Goal: Feedback & Contribution: Contribute content

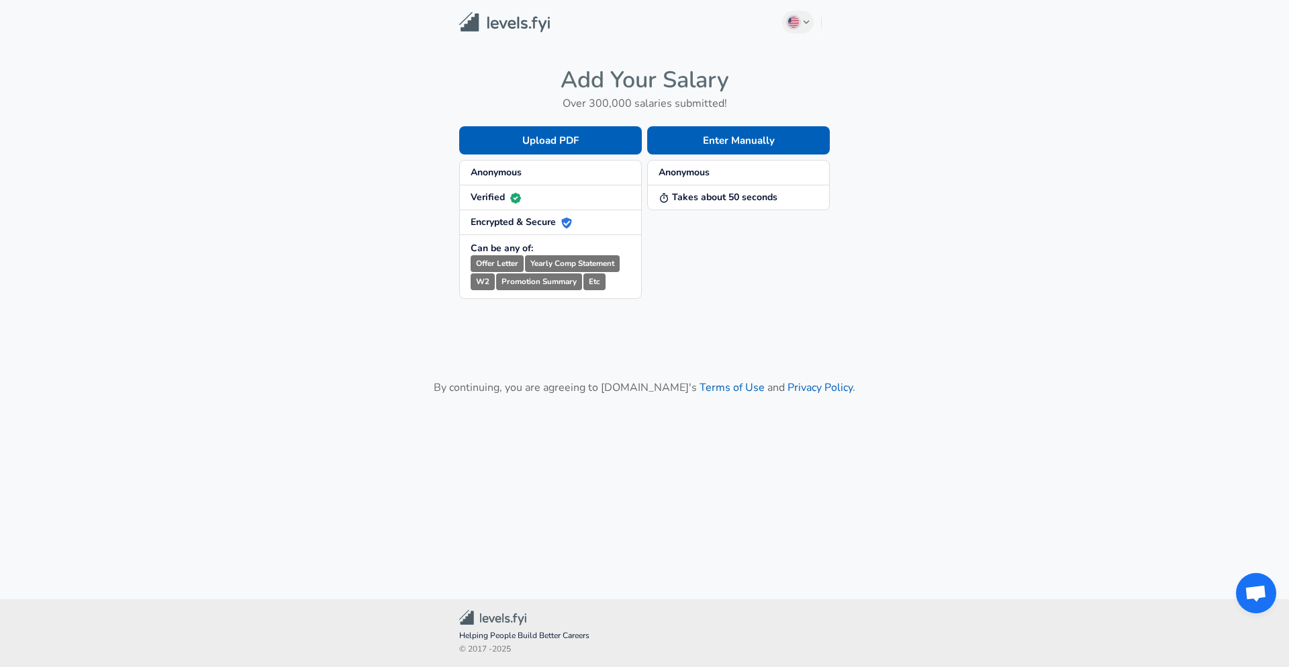
click at [694, 298] on div "Enter Manually Anonymous Takes about 50 seconds" at bounding box center [736, 202] width 188 height 194
click at [774, 134] on button "Enter Manually" at bounding box center [738, 140] width 183 height 28
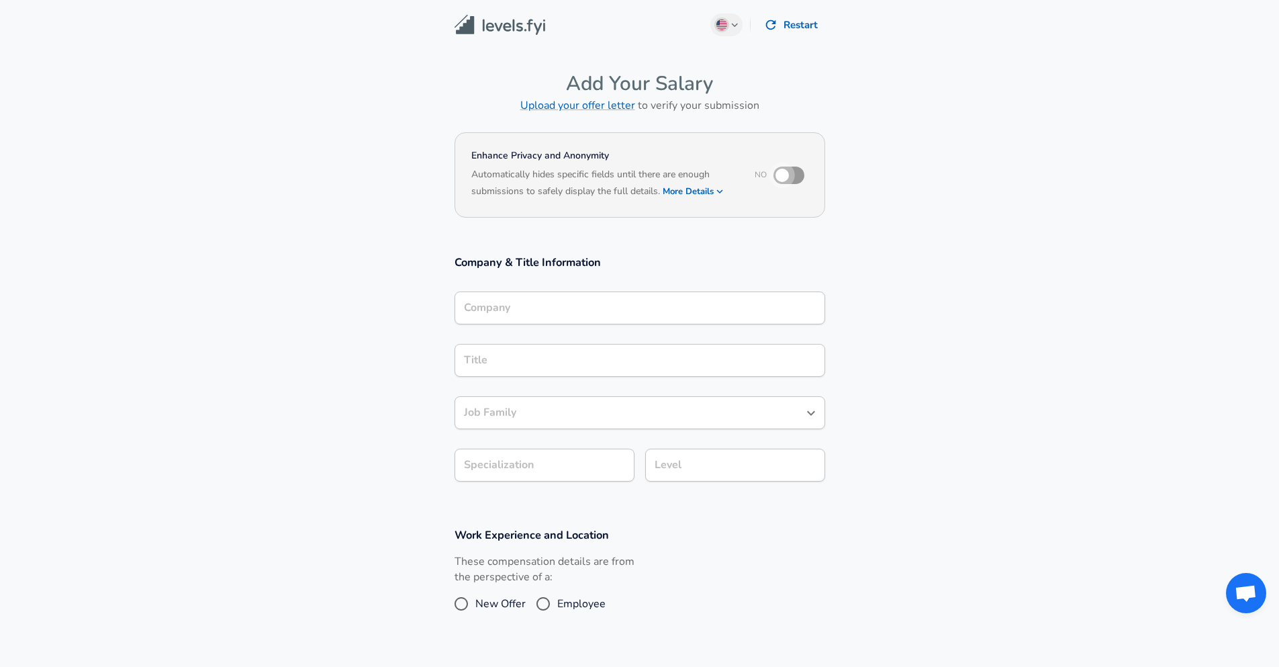
click at [784, 177] on input "checkbox" at bounding box center [782, 175] width 77 height 26
click at [784, 177] on input "checkbox" at bounding box center [795, 175] width 77 height 26
click at [784, 177] on input "checkbox" at bounding box center [782, 175] width 77 height 26
checkbox input "true"
click at [624, 310] on input "Company" at bounding box center [640, 307] width 359 height 21
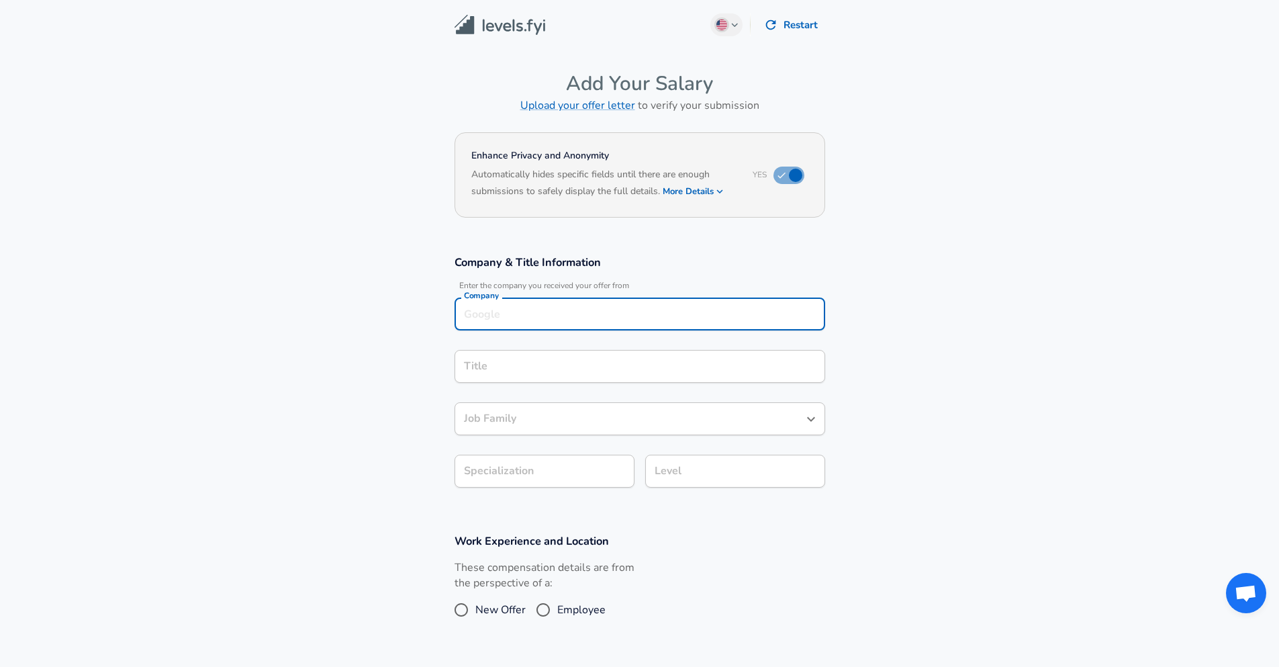
scroll to position [13, 0]
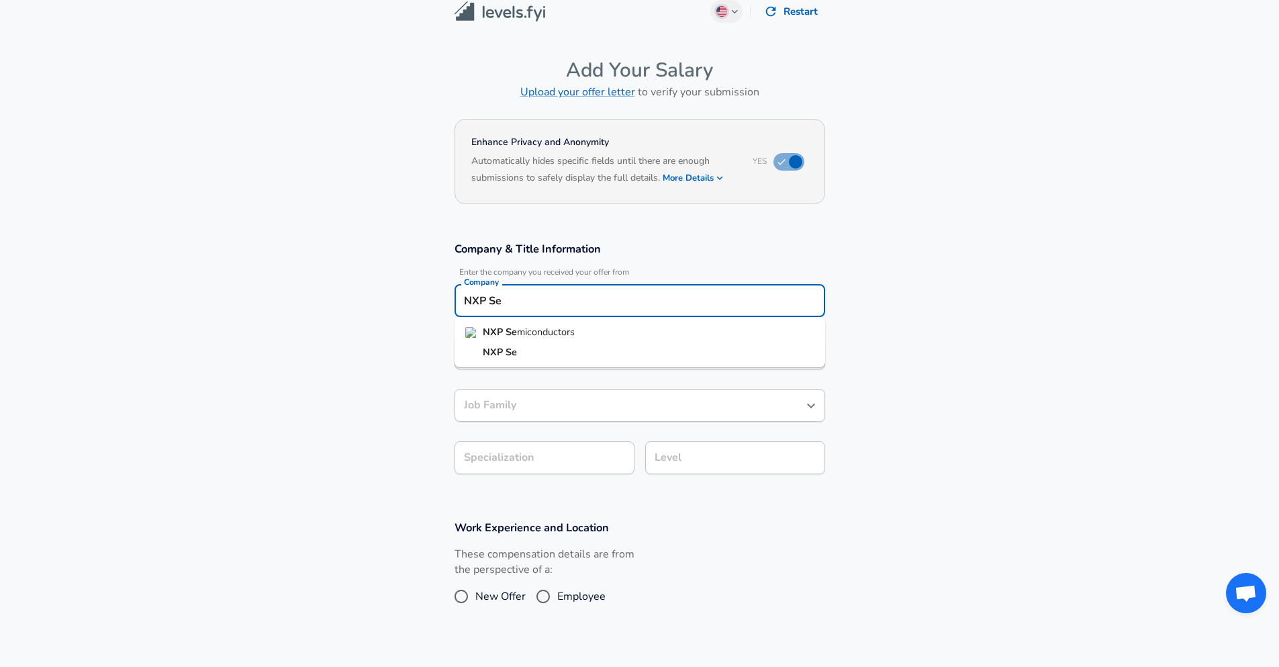
click at [598, 333] on li "NXP Se miconductors" at bounding box center [640, 332] width 371 height 20
type input "NXP Semiconductors"
click at [576, 346] on input "Title" at bounding box center [640, 352] width 359 height 21
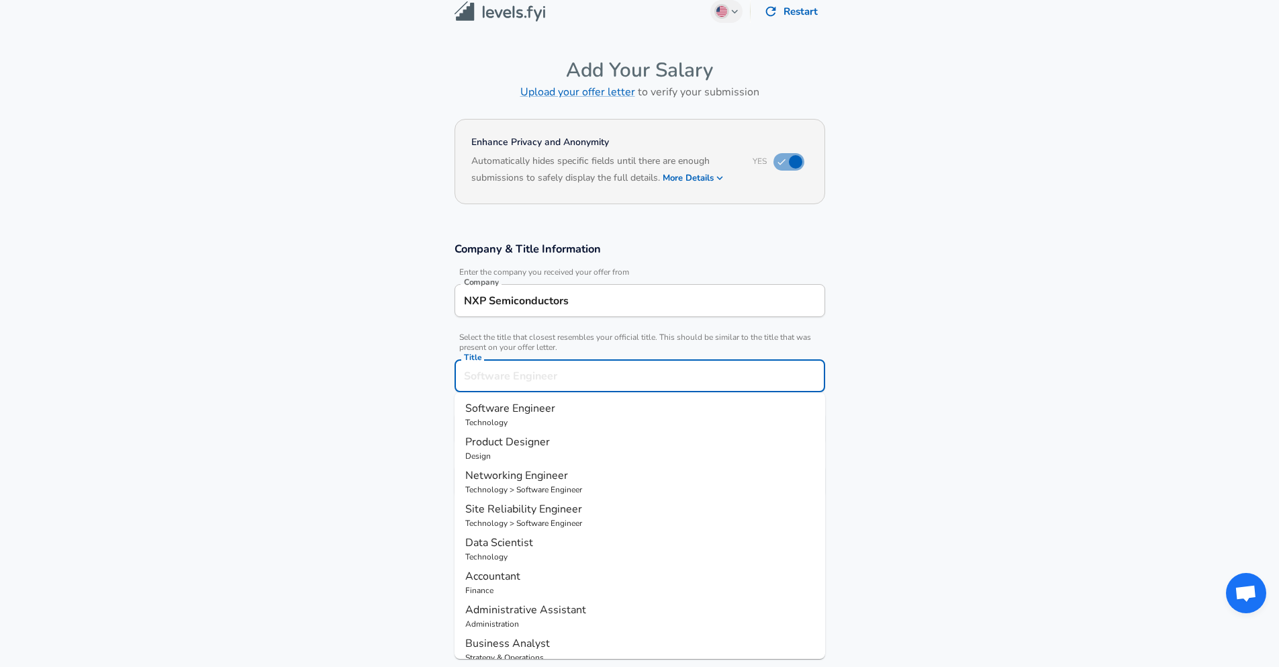
scroll to position [40, 0]
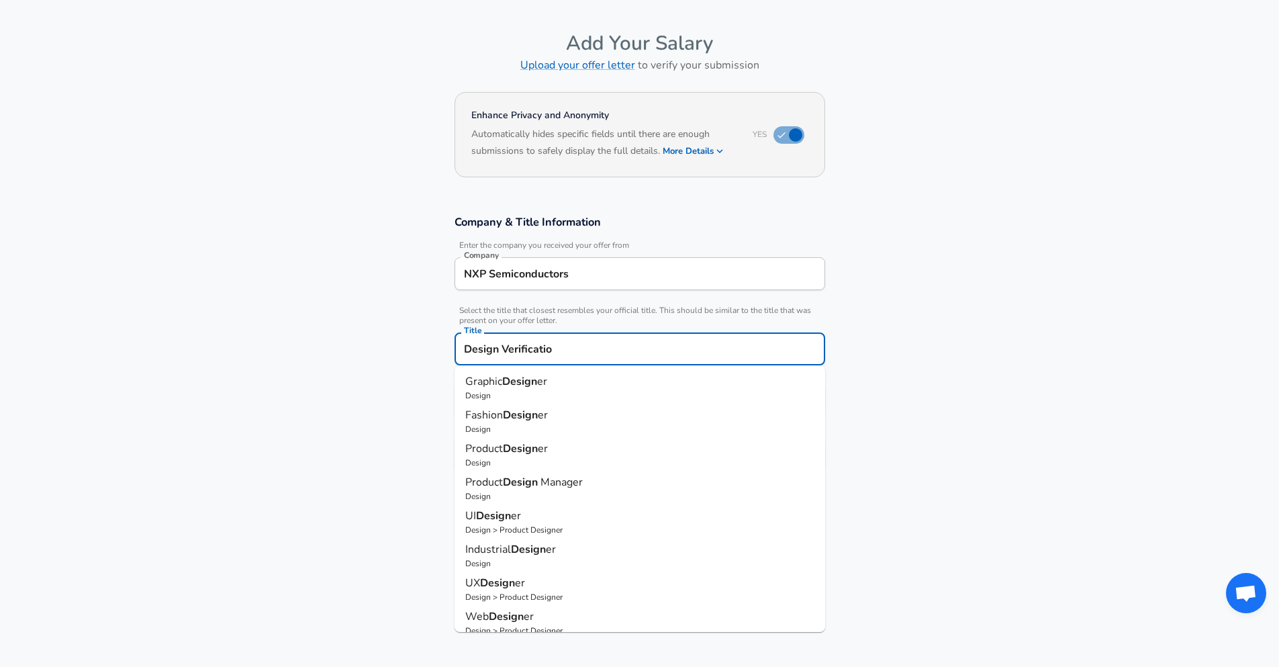
type input "Design Verification"
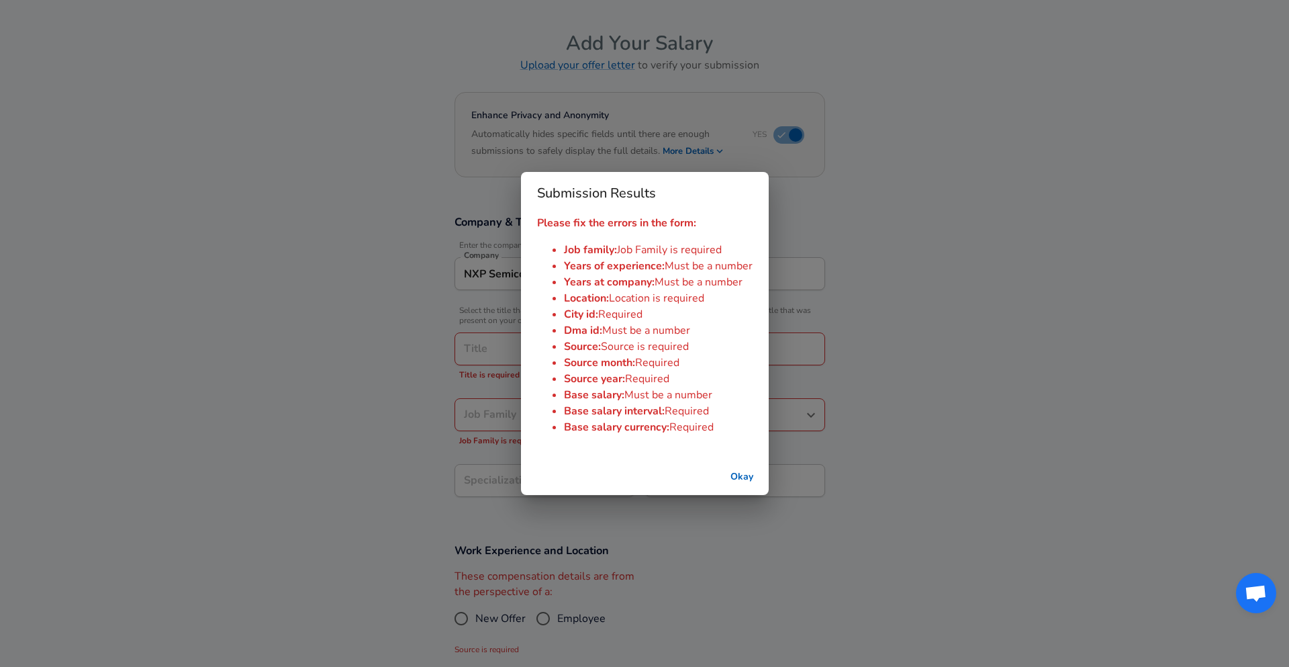
click at [753, 473] on button "Okay" at bounding box center [741, 477] width 43 height 25
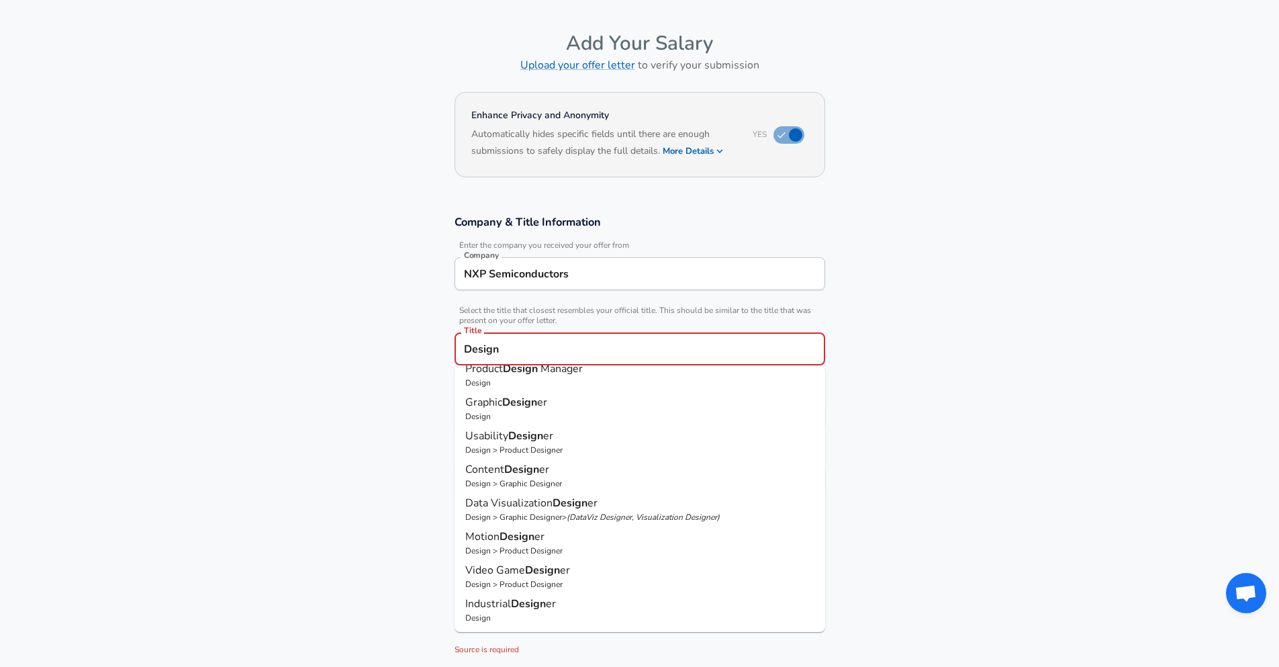
scroll to position [0, 0]
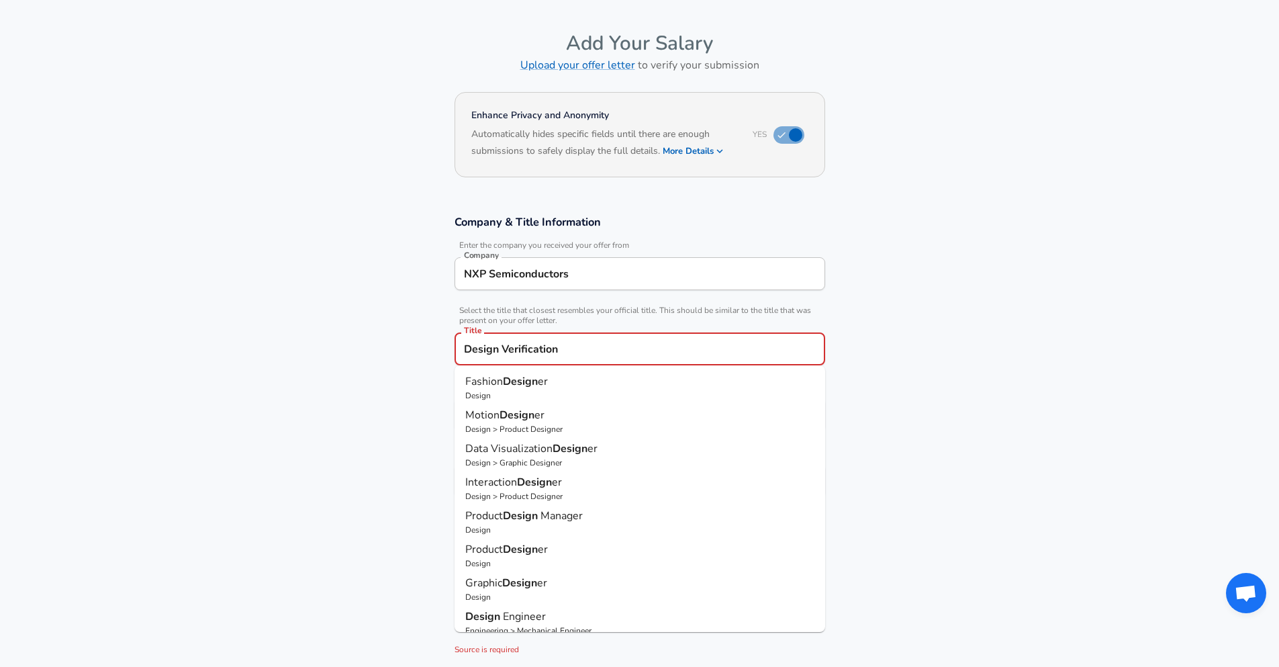
type input "Design Verification"
click at [951, 418] on section "Company & Title Information Enter the company you received your offer from Comp…" at bounding box center [639, 363] width 1279 height 328
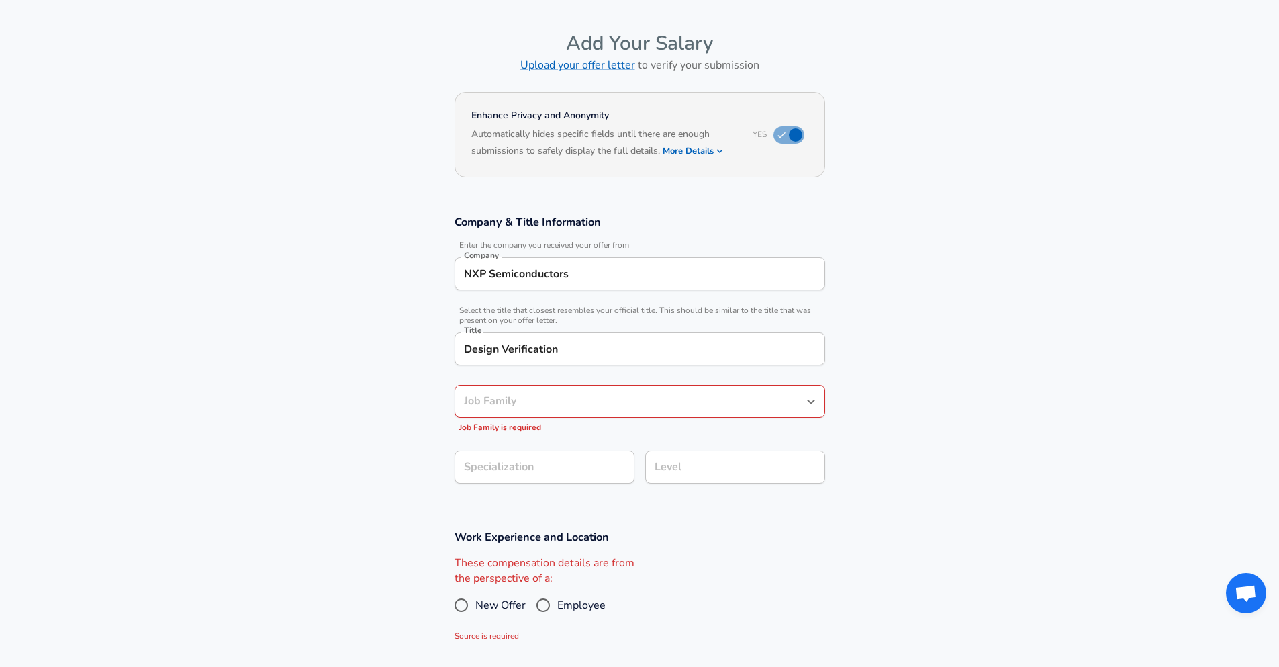
click at [678, 406] on input "Job Family" at bounding box center [630, 401] width 338 height 21
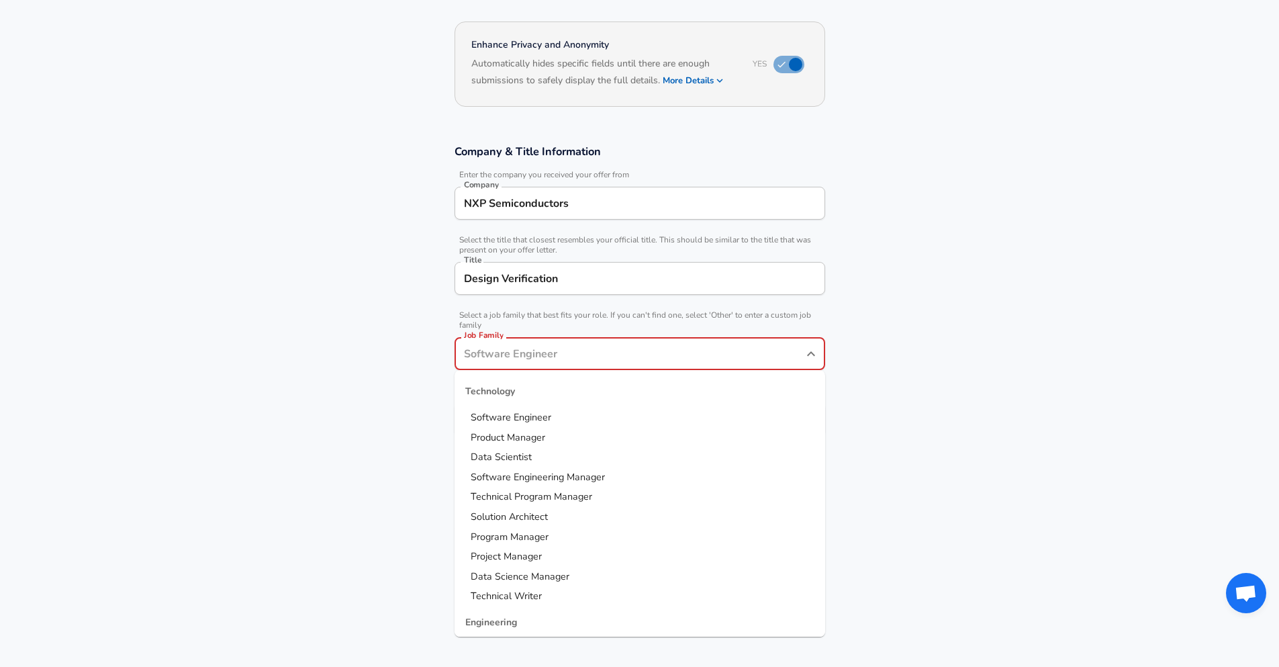
scroll to position [134, 0]
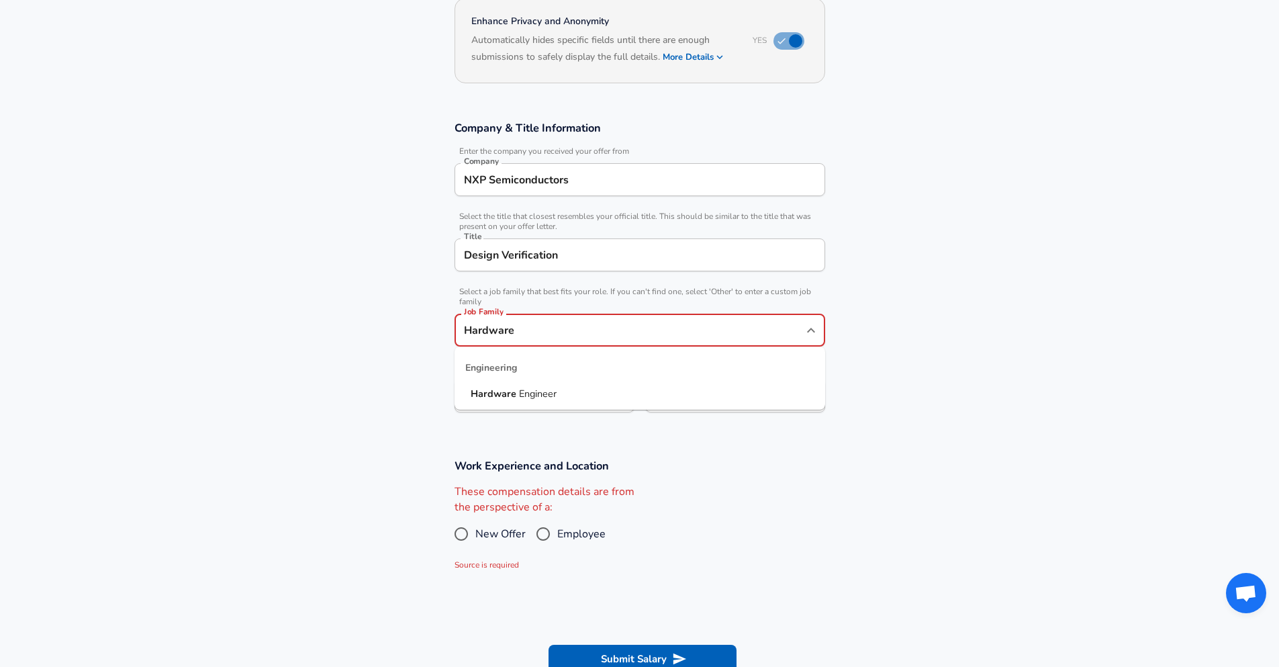
click at [588, 388] on li "Hardware Engineer" at bounding box center [640, 394] width 371 height 20
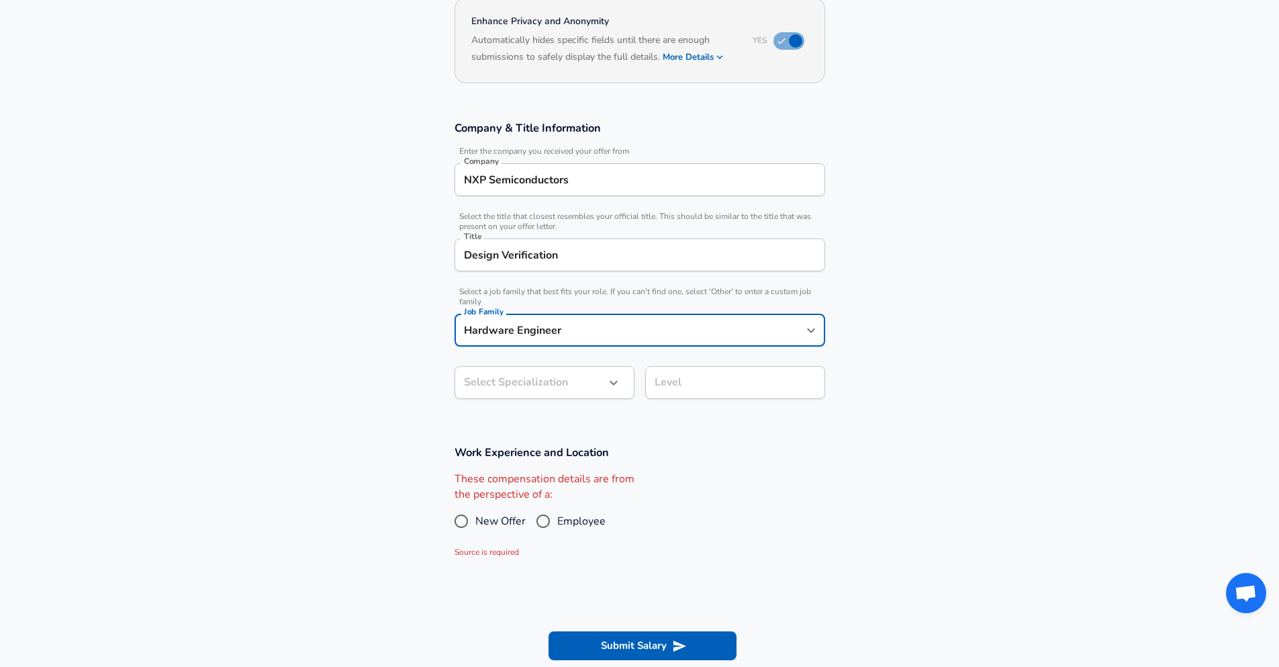
type input "Hardware Engineer"
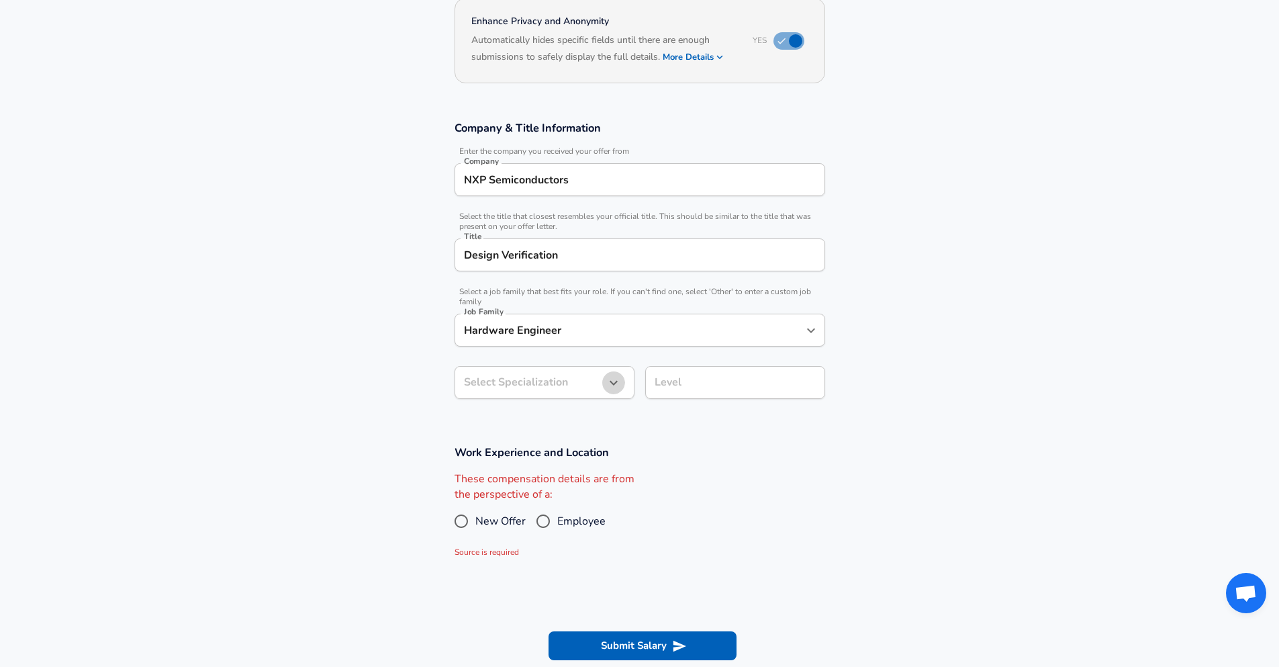
click at [606, 377] on icon "button" at bounding box center [614, 383] width 16 height 16
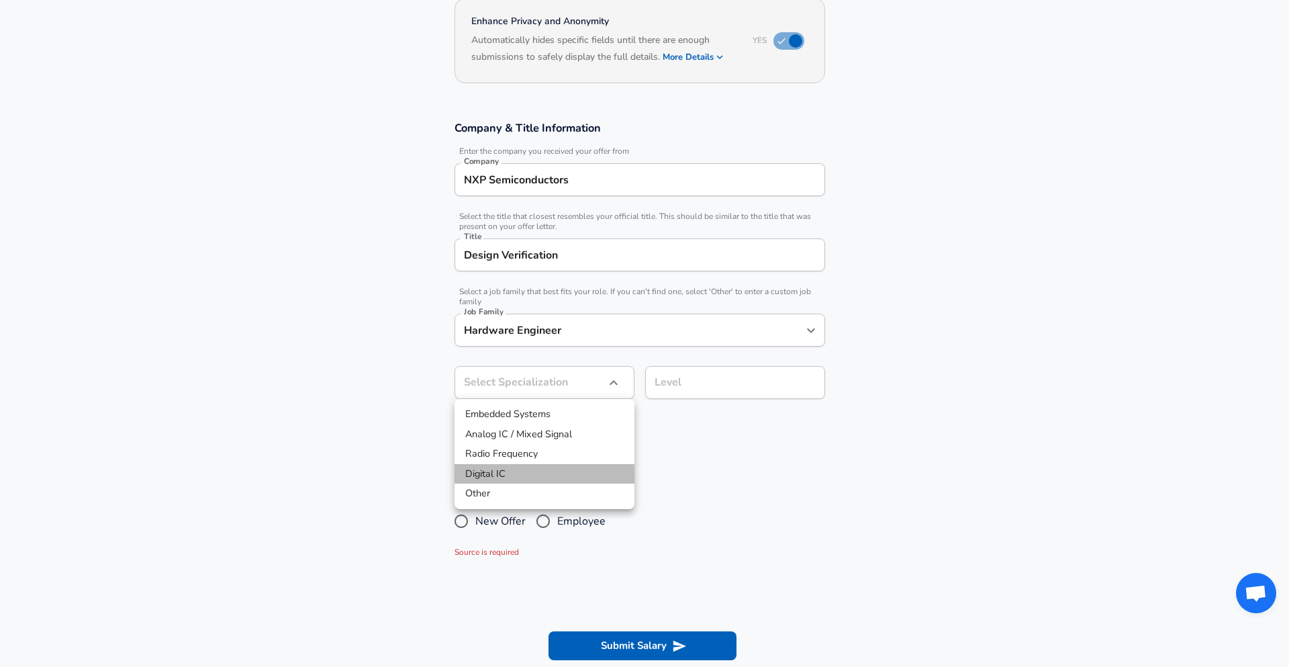
click at [545, 471] on li "Digital IC" at bounding box center [545, 474] width 180 height 20
type input "Digital IC"
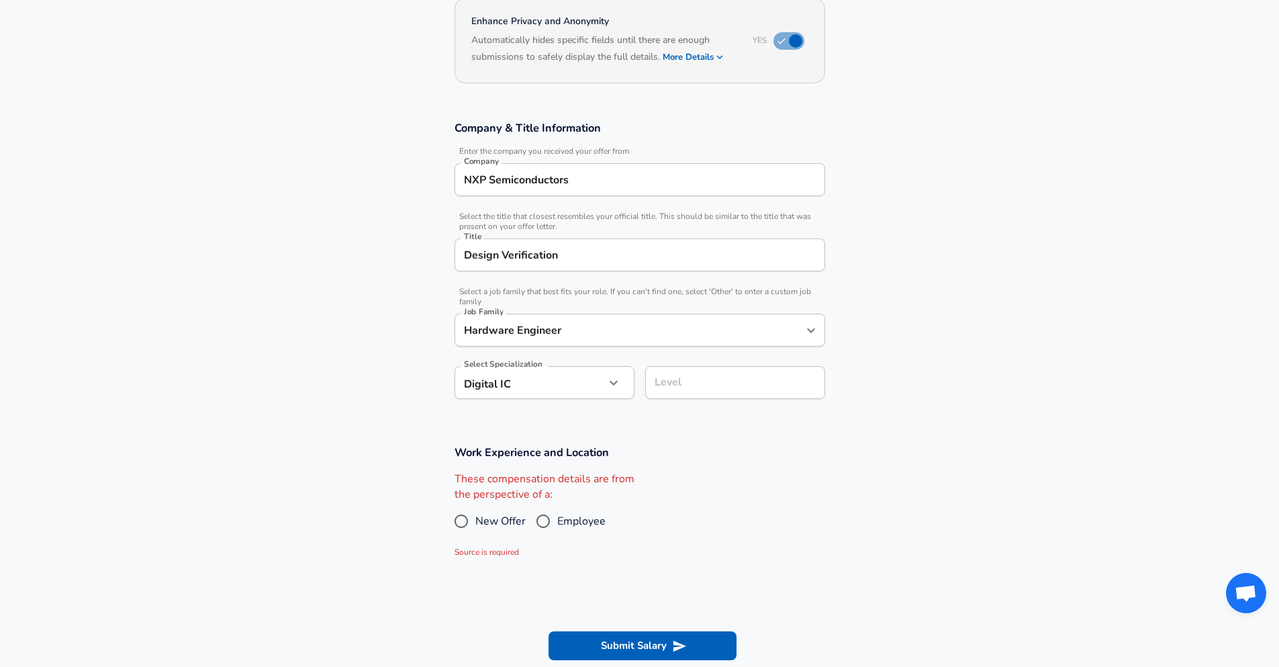
click at [731, 391] on input "Level" at bounding box center [735, 382] width 168 height 21
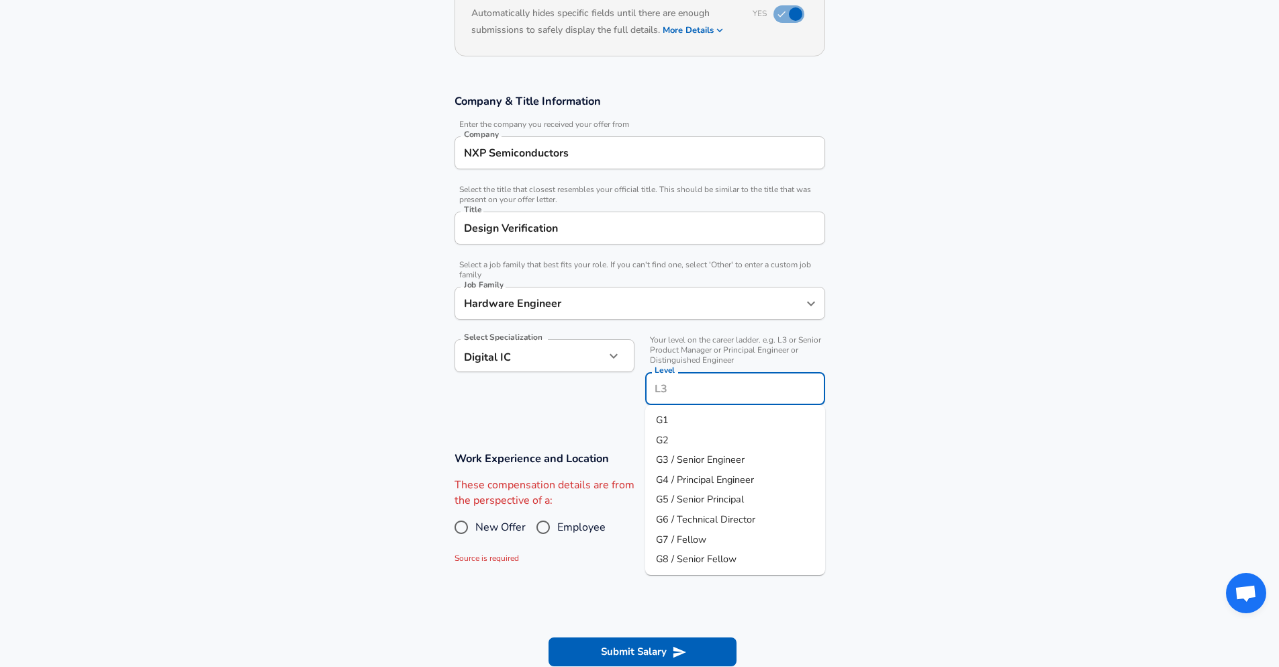
click at [698, 422] on li "G1" at bounding box center [735, 420] width 180 height 20
type input "G1"
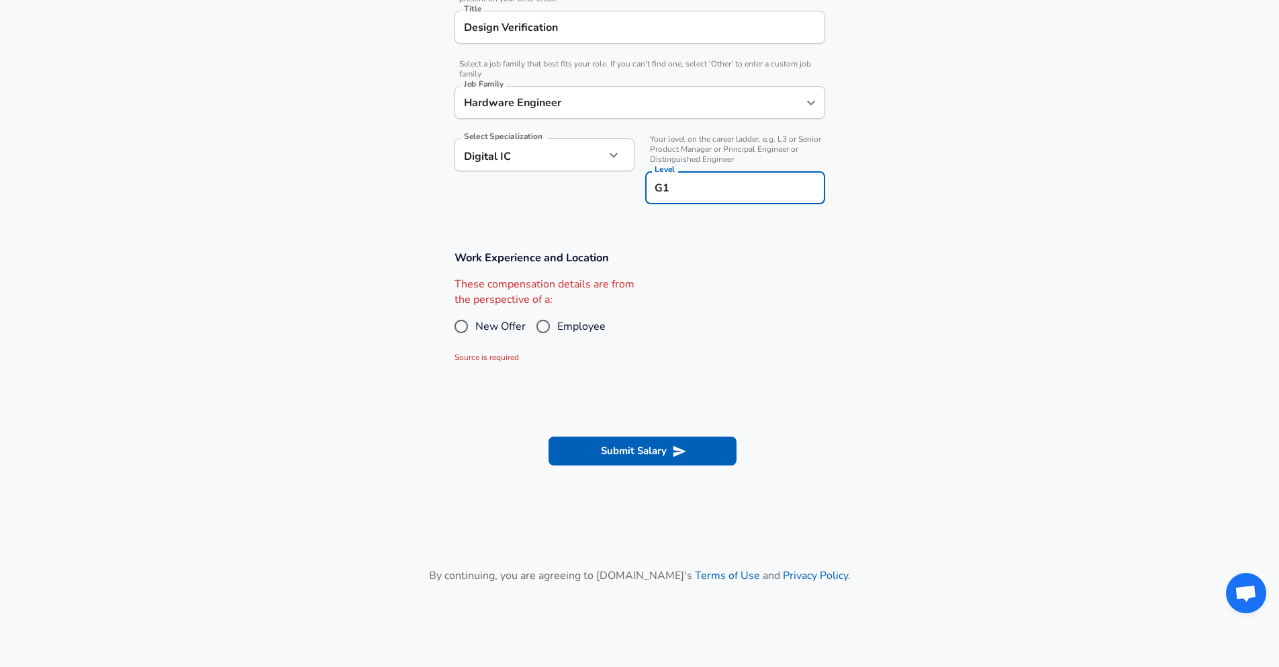
scroll to position [363, 0]
click at [457, 330] on input "New Offer" at bounding box center [461, 325] width 28 height 21
radio input "true"
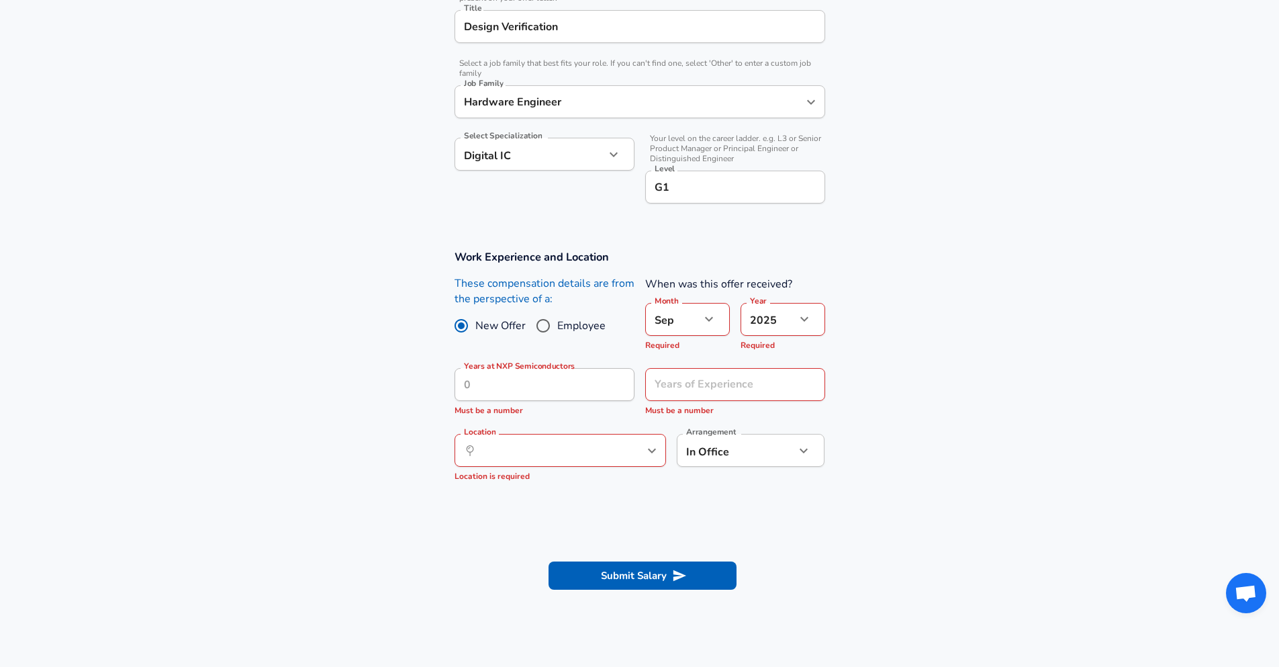
click at [543, 319] on input "Employee" at bounding box center [543, 325] width 28 height 21
radio input "true"
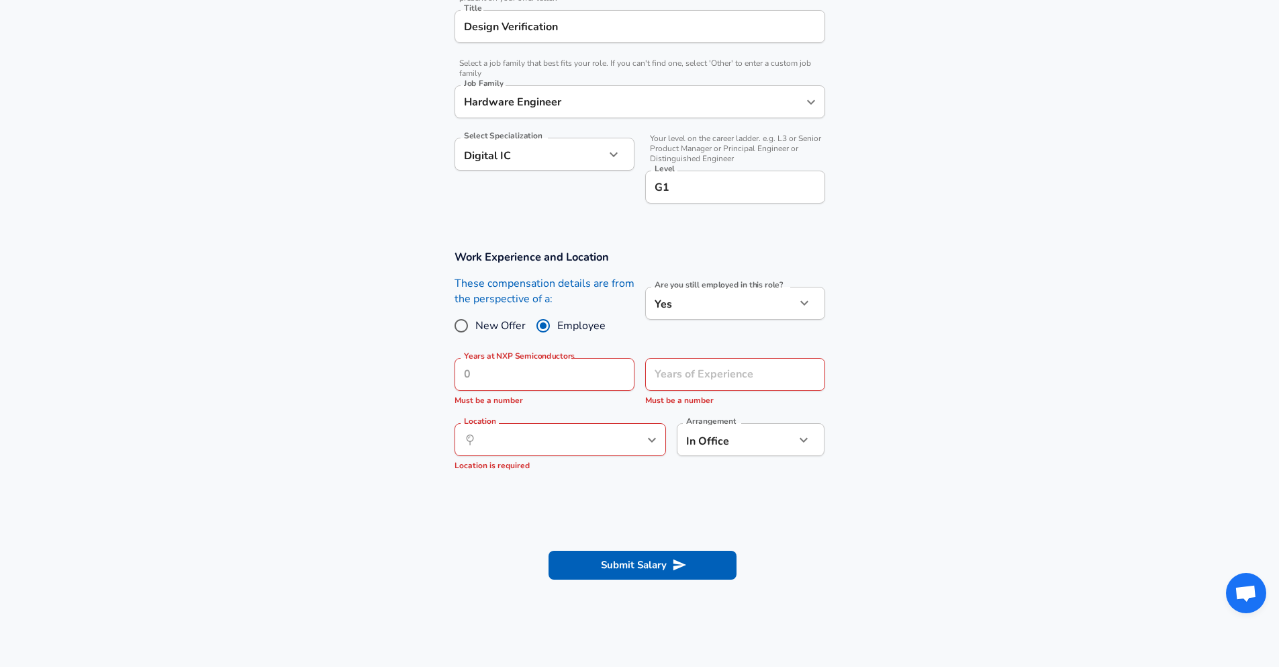
click at [465, 327] on input "New Offer" at bounding box center [461, 325] width 28 height 21
radio input "true"
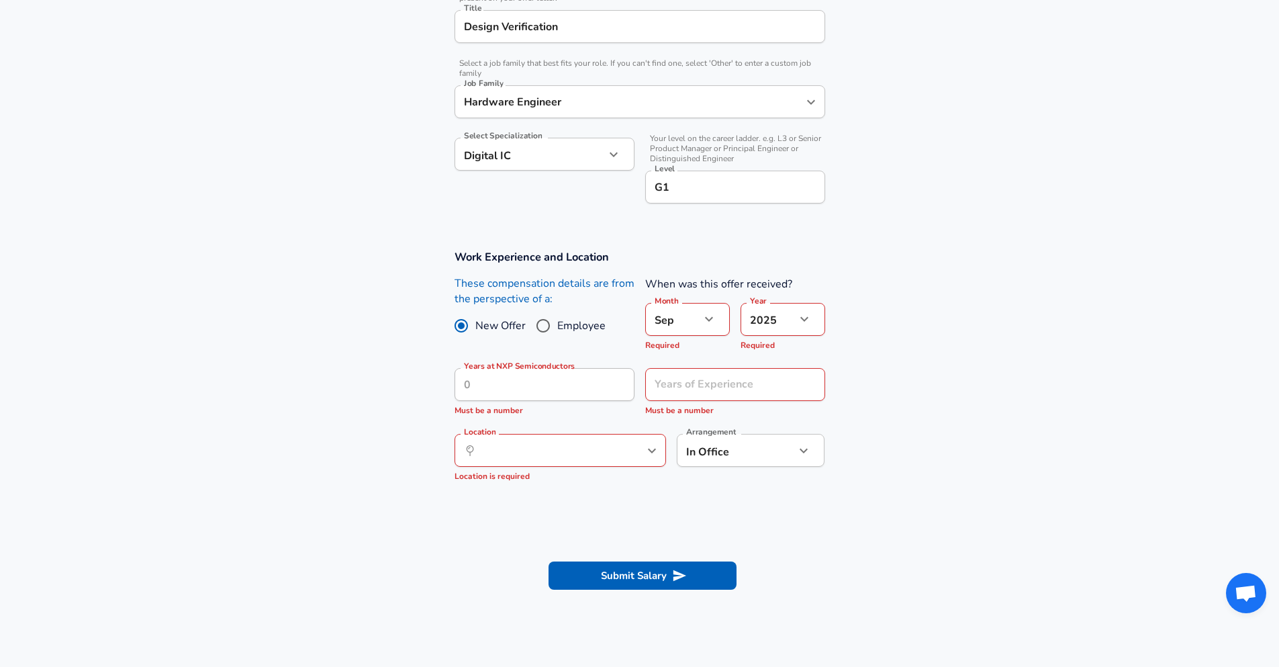
click at [704, 320] on icon "button" at bounding box center [709, 319] width 16 height 16
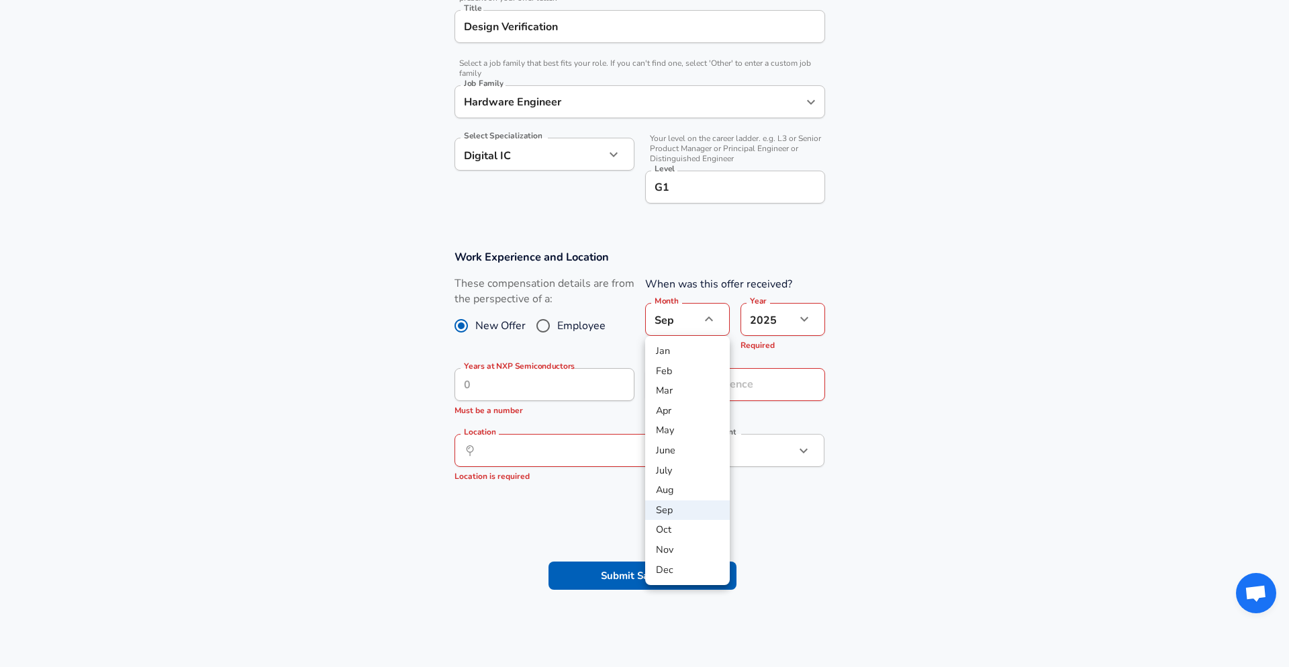
click at [687, 486] on li "Aug" at bounding box center [687, 490] width 85 height 20
type input "8"
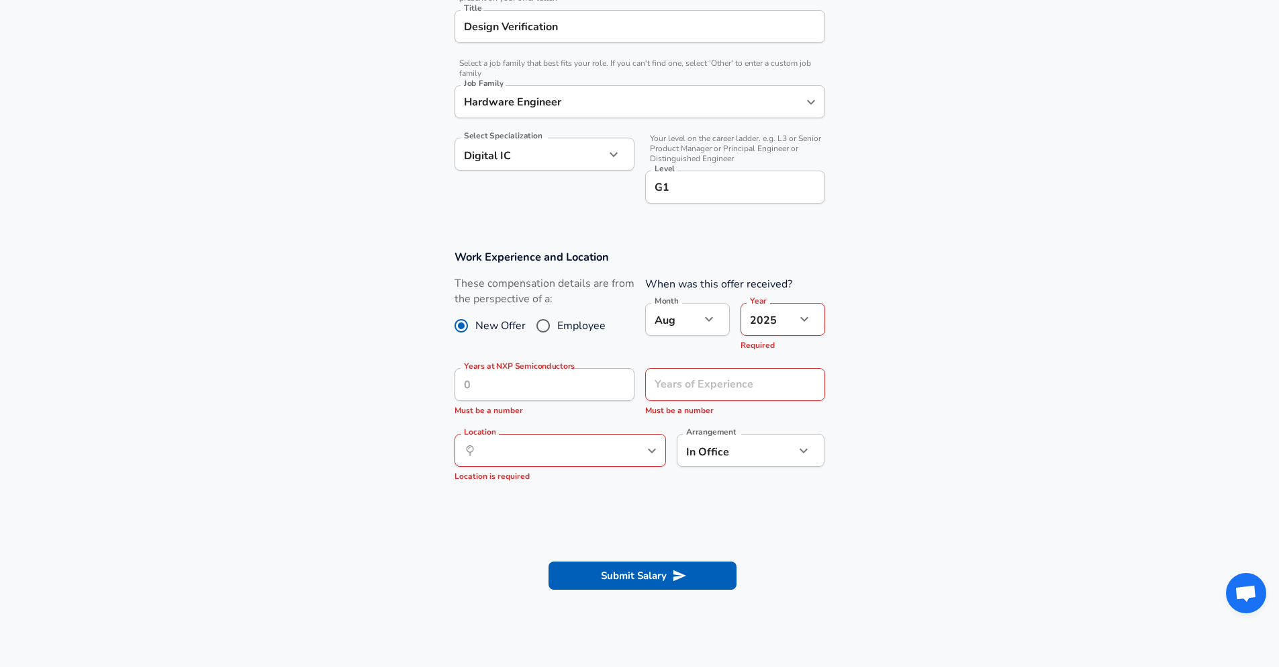
click at [594, 348] on div "These compensation details are from the perspective of a: New Offer Employee" at bounding box center [539, 317] width 191 height 82
click at [683, 387] on input "Years of Experience" at bounding box center [720, 384] width 150 height 33
type input "0"
click at [992, 432] on section "Work Experience and Location These compensation details are from the perspectiv…" at bounding box center [639, 372] width 1279 height 277
click at [799, 459] on button "button" at bounding box center [803, 450] width 23 height 23
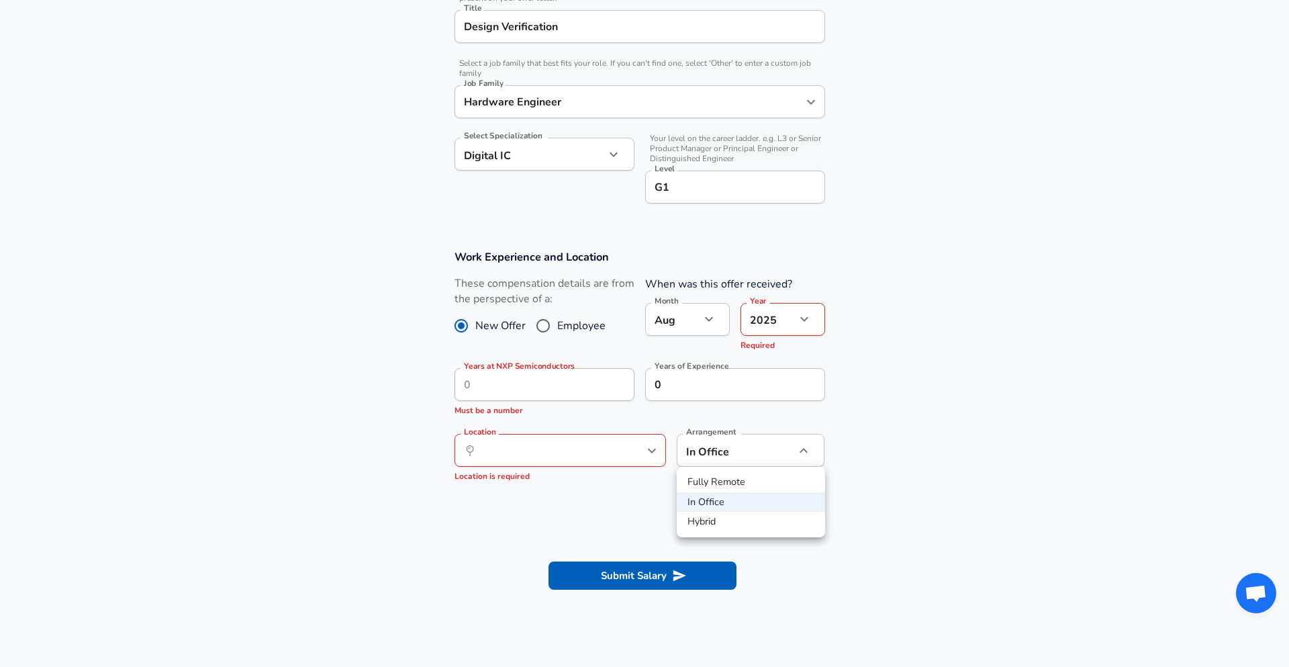
click at [784, 512] on li "Hybrid" at bounding box center [751, 522] width 148 height 20
type input "hybrid"
click at [671, 501] on section "Work Experience and Location These compensation details are from the perspectiv…" at bounding box center [639, 372] width 1279 height 277
click at [647, 451] on icon "Open" at bounding box center [652, 450] width 16 height 16
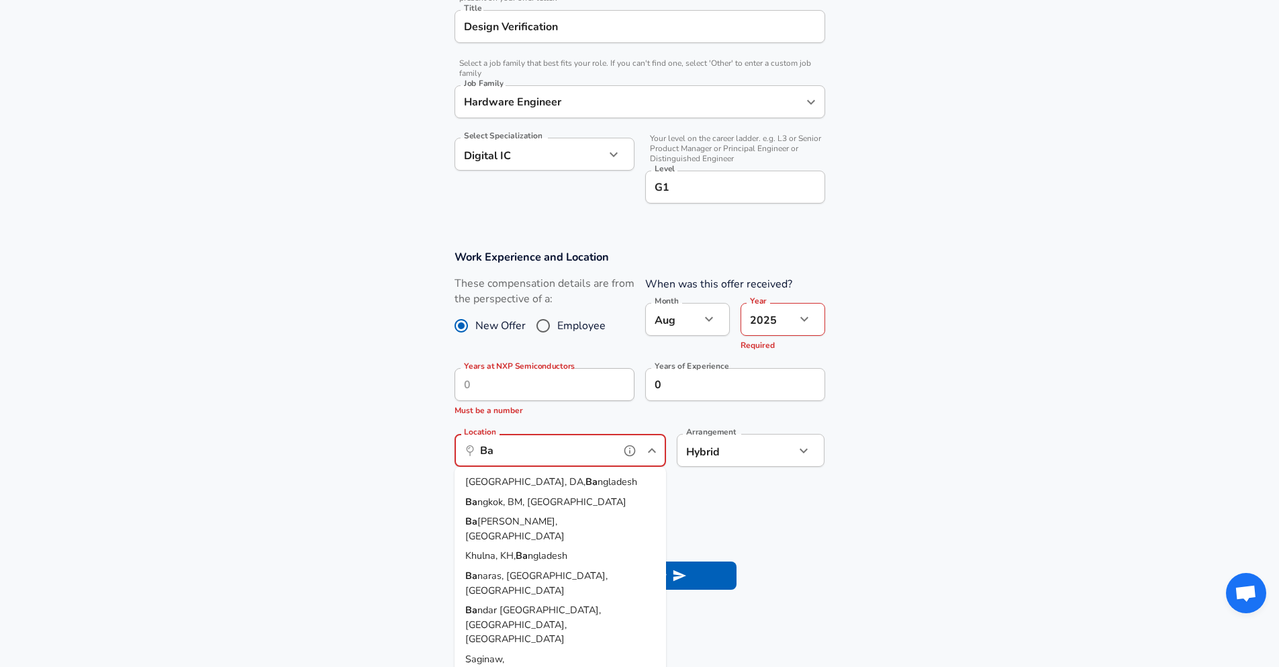
type input "B"
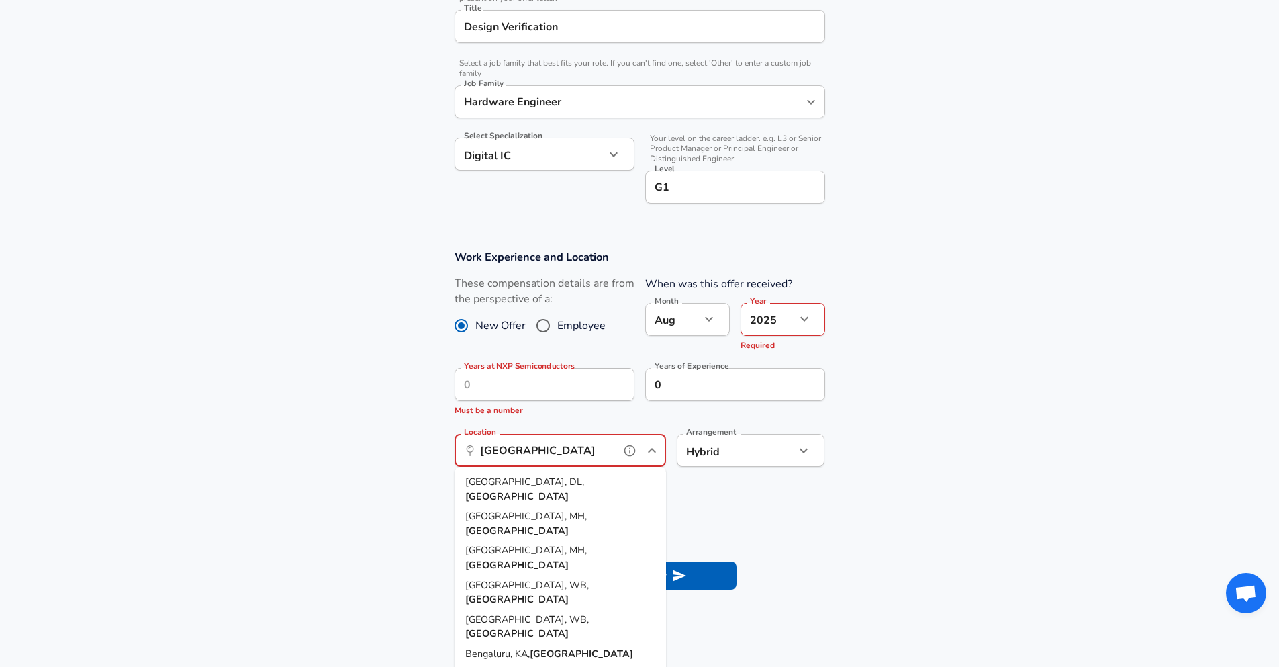
type input "India"
click at [549, 561] on button "Submit Salary" at bounding box center [643, 575] width 188 height 28
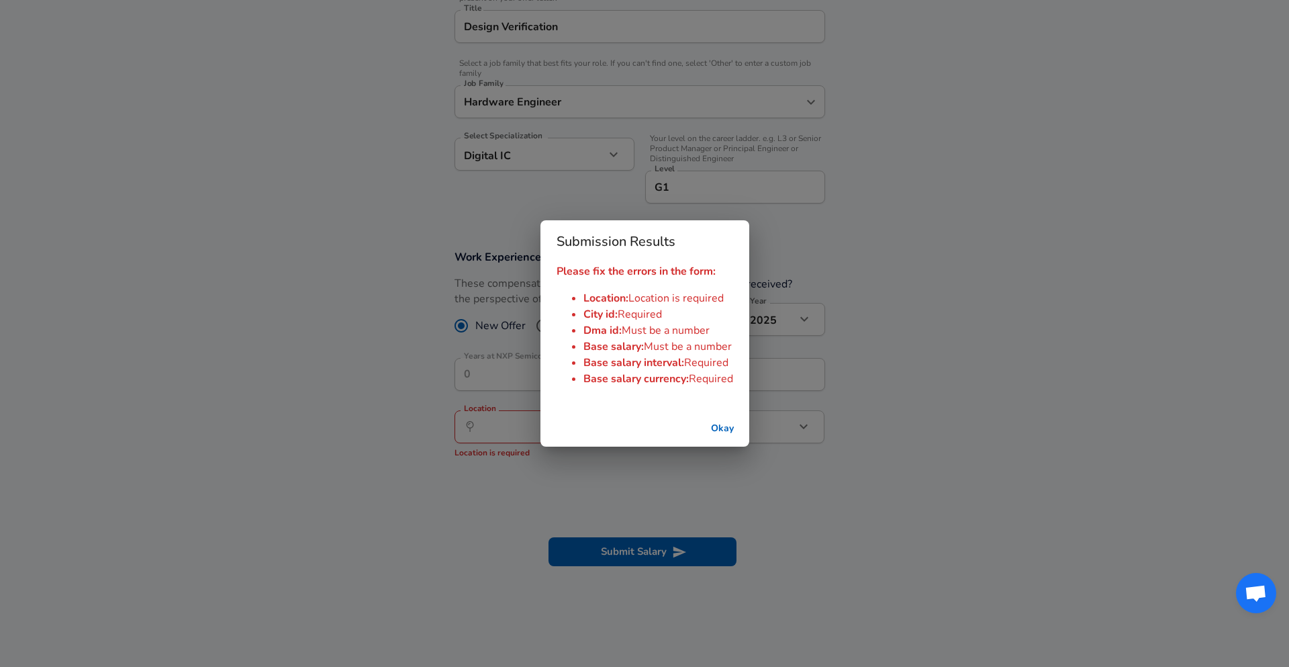
drag, startPoint x: 722, startPoint y: 422, endPoint x: 684, endPoint y: 433, distance: 39.8
click at [722, 423] on button "Okay" at bounding box center [722, 428] width 43 height 25
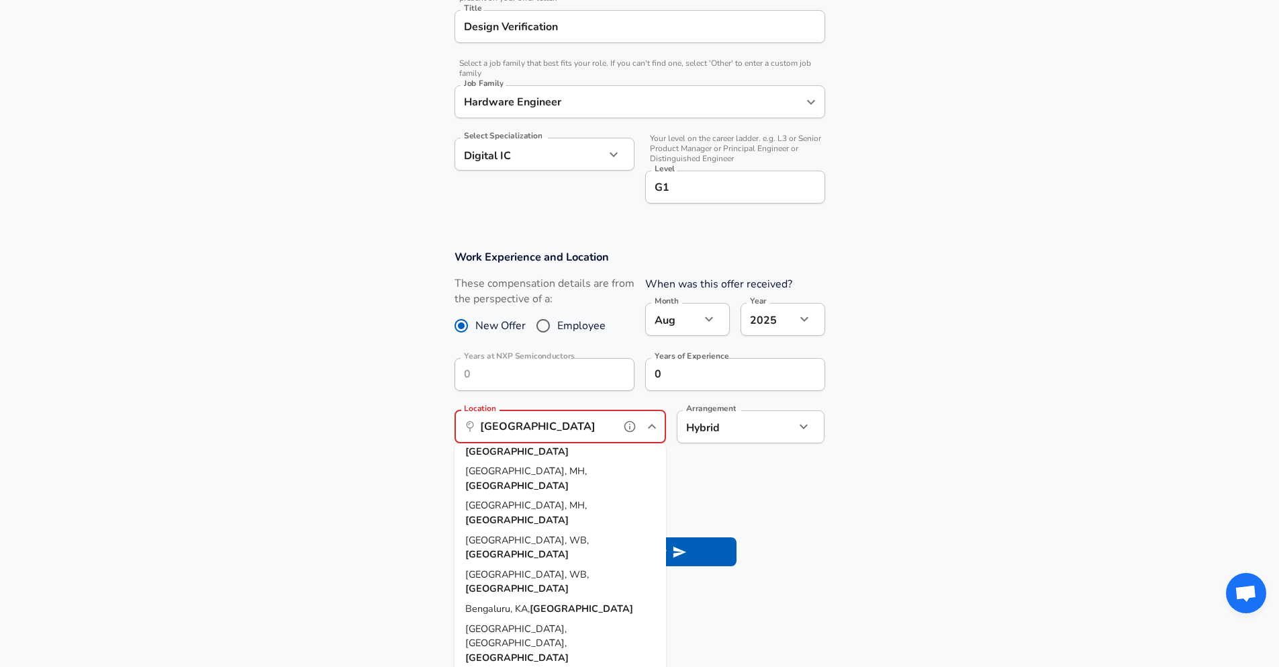
scroll to position [42, 0]
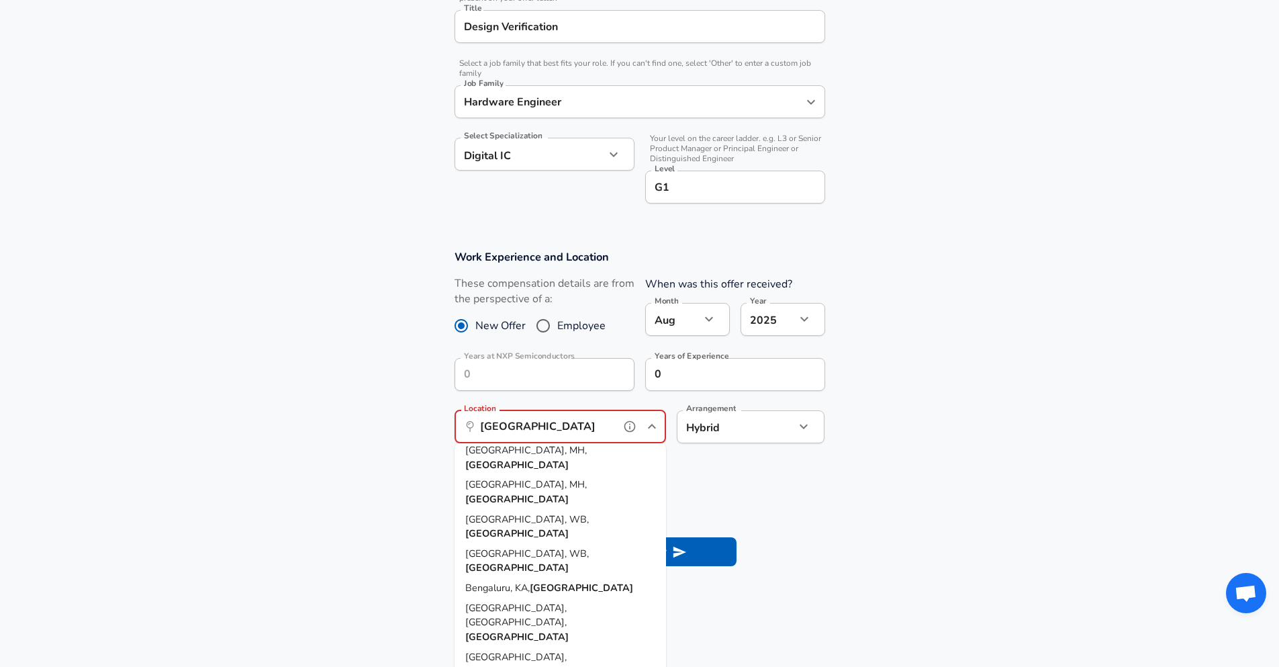
click at [538, 578] on li "Bengaluru, KA, India" at bounding box center [561, 588] width 212 height 20
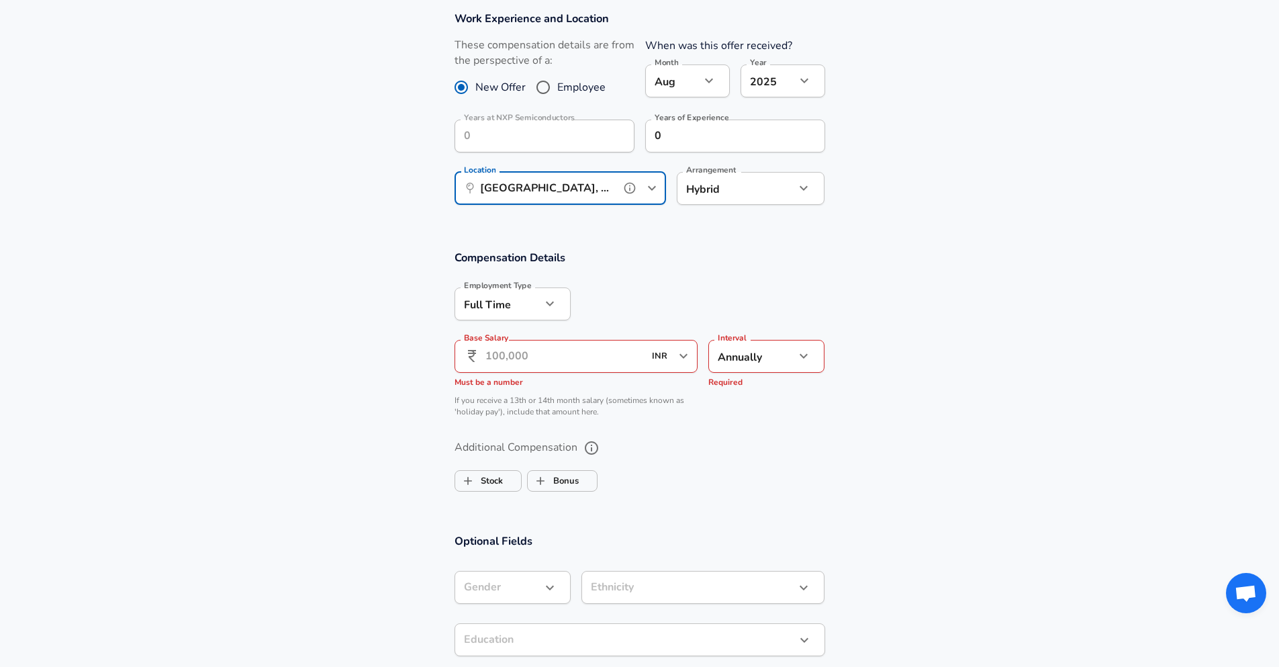
scroll to position [631, 0]
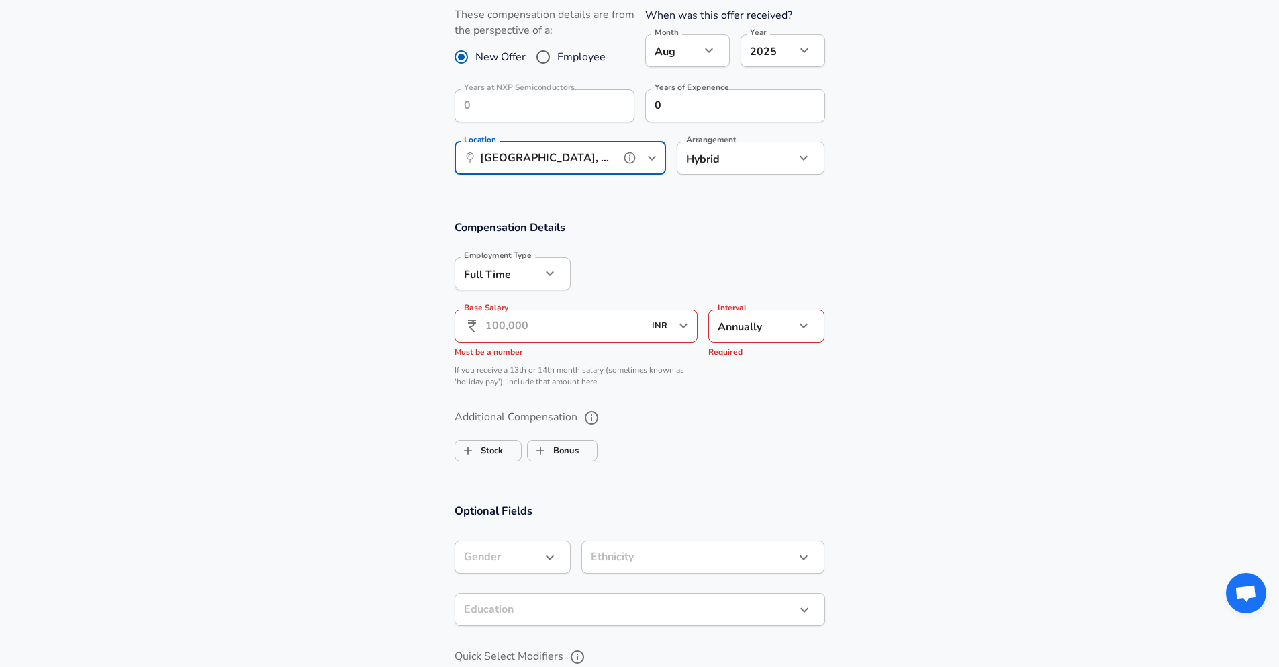
type input "Bengaluru, KA, India"
click at [534, 328] on input "Base Salary" at bounding box center [564, 326] width 159 height 33
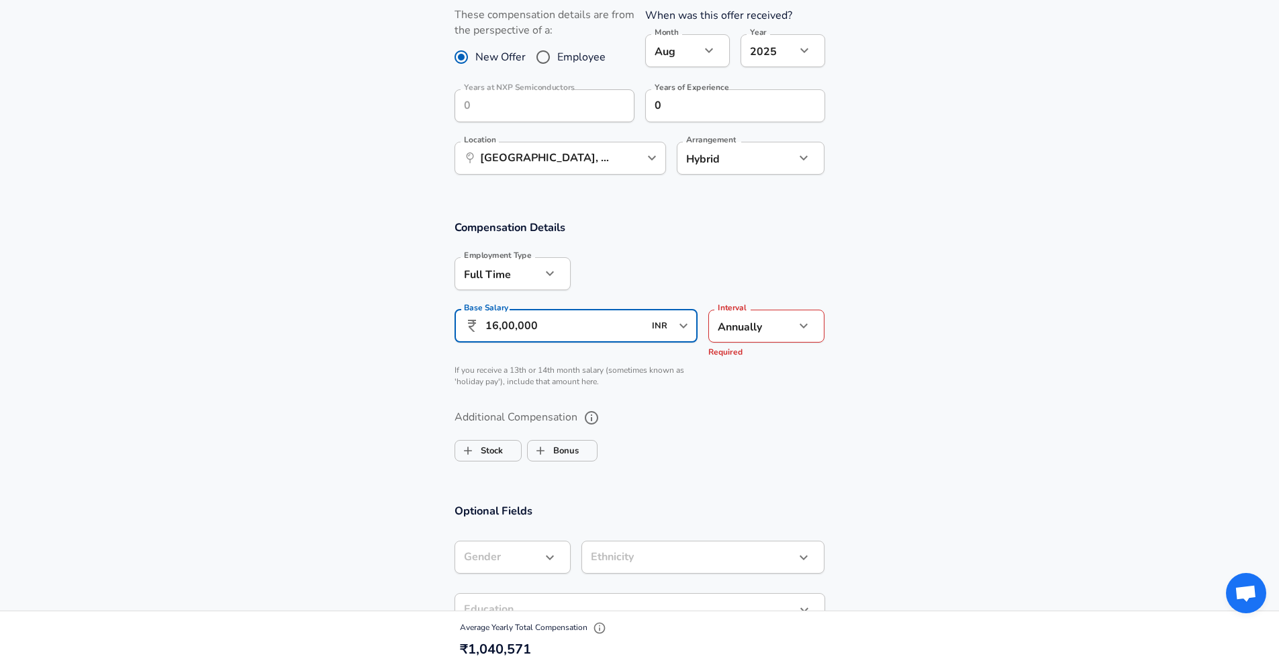
type input "16,00,000"
click at [926, 399] on section "Additional Compensation Stock Bonus" at bounding box center [639, 430] width 1279 height 71
click at [804, 322] on icon "button" at bounding box center [804, 326] width 16 height 16
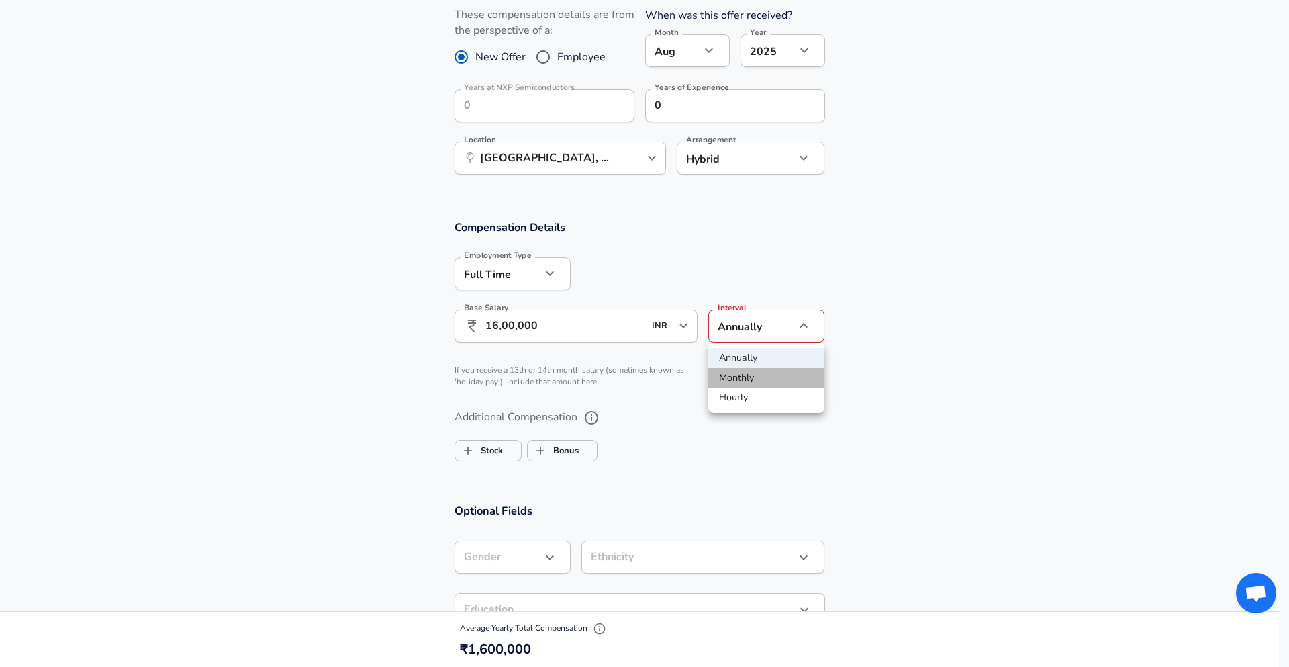
click at [753, 379] on li "Monthly" at bounding box center [766, 378] width 116 height 20
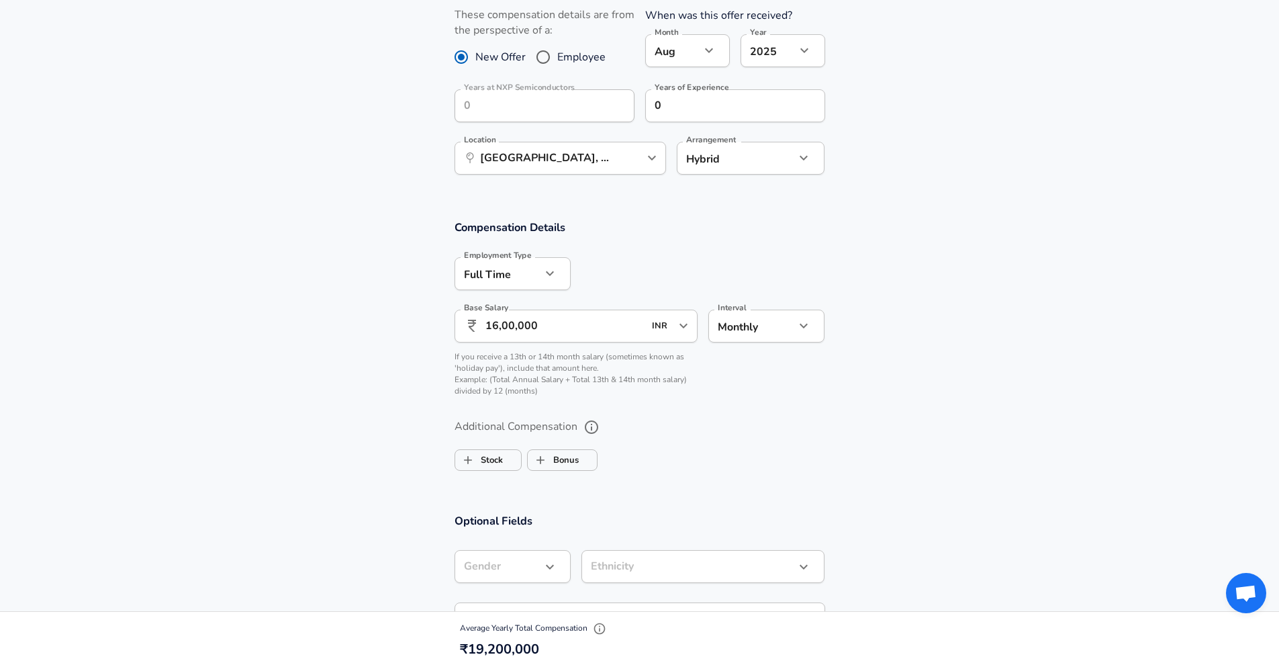
click at [795, 322] on button "button" at bounding box center [803, 325] width 23 height 23
click at [774, 355] on li "Annually" at bounding box center [766, 358] width 116 height 20
type input "yearly"
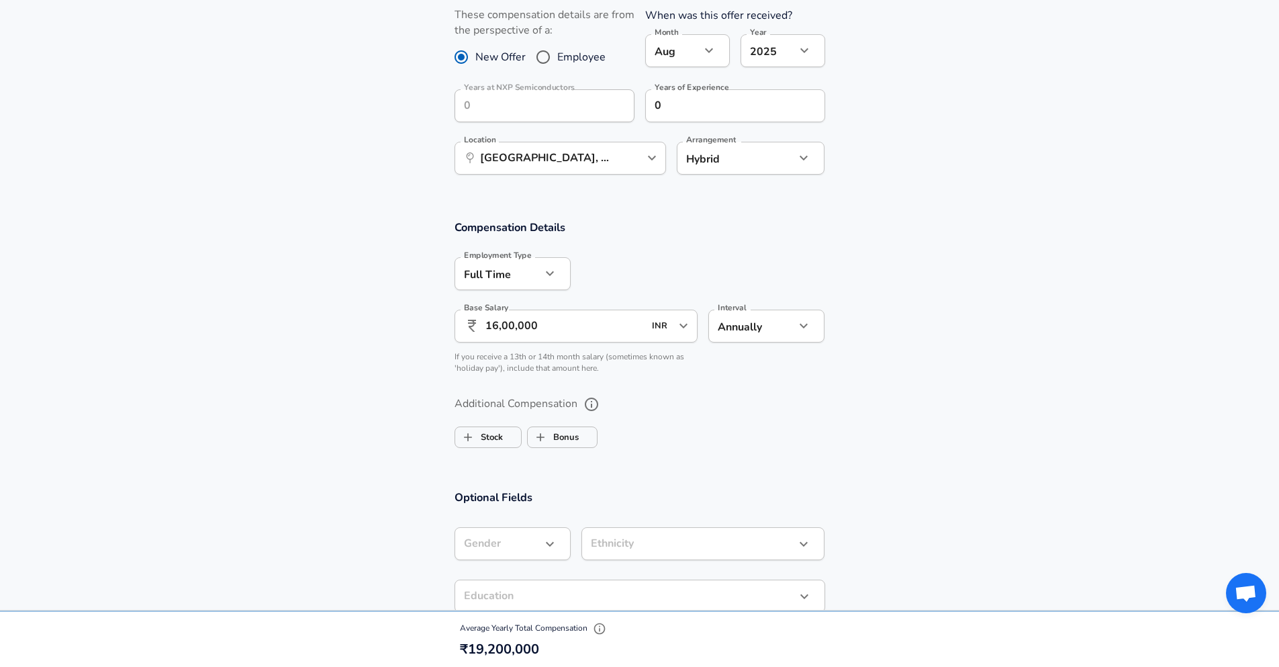
click at [759, 385] on div "Additional Compensation Stock Bonus" at bounding box center [639, 417] width 403 height 71
click at [682, 399] on label "Additional Compensation" at bounding box center [640, 404] width 371 height 23
click at [603, 399] on button "Additional Compensation" at bounding box center [591, 404] width 23 height 23
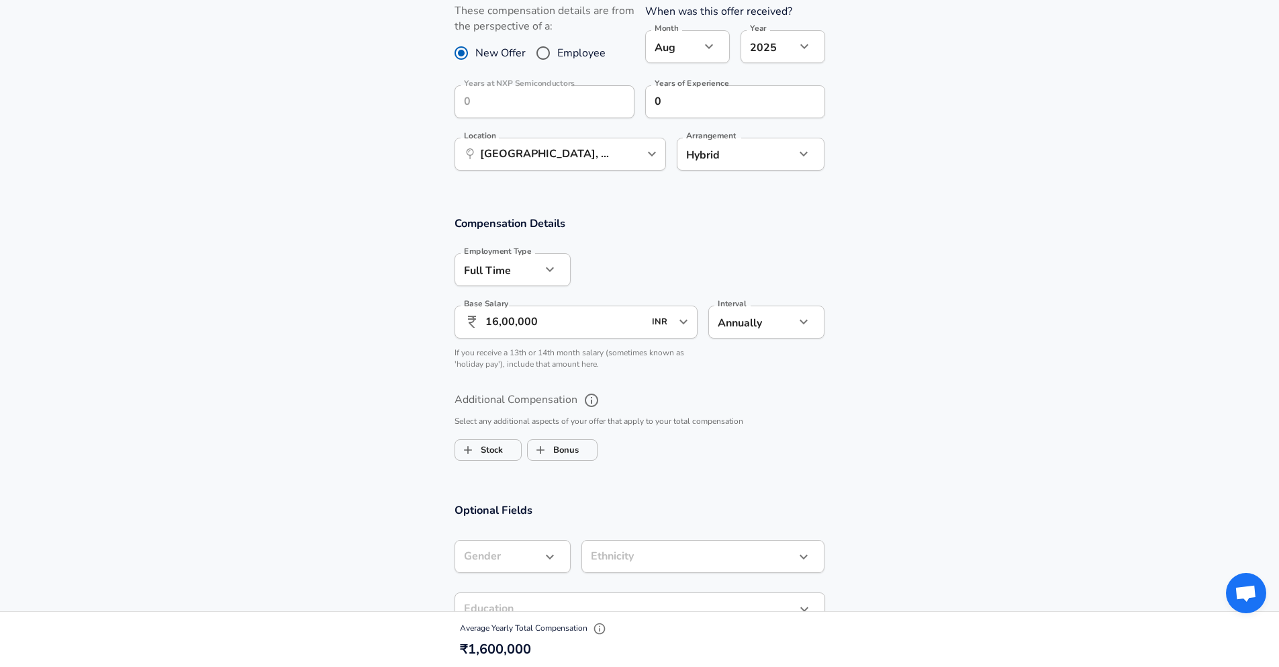
scroll to position [765, 0]
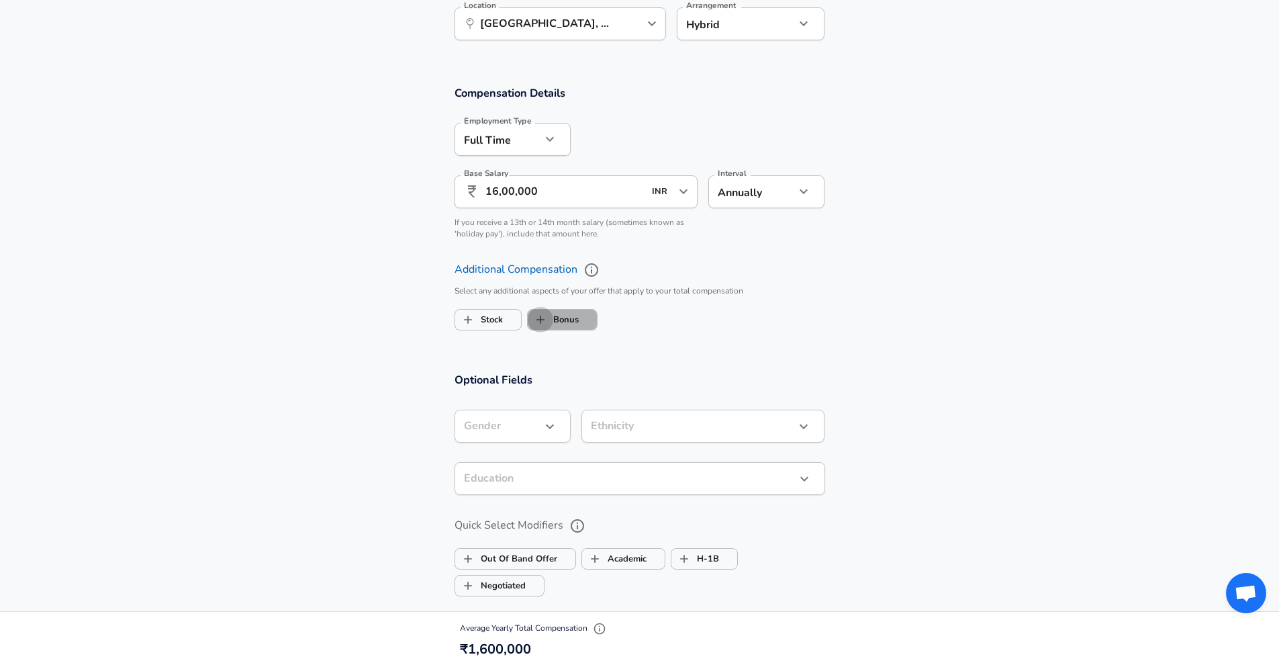
click at [553, 312] on input "Bonus" at bounding box center [541, 320] width 26 height 26
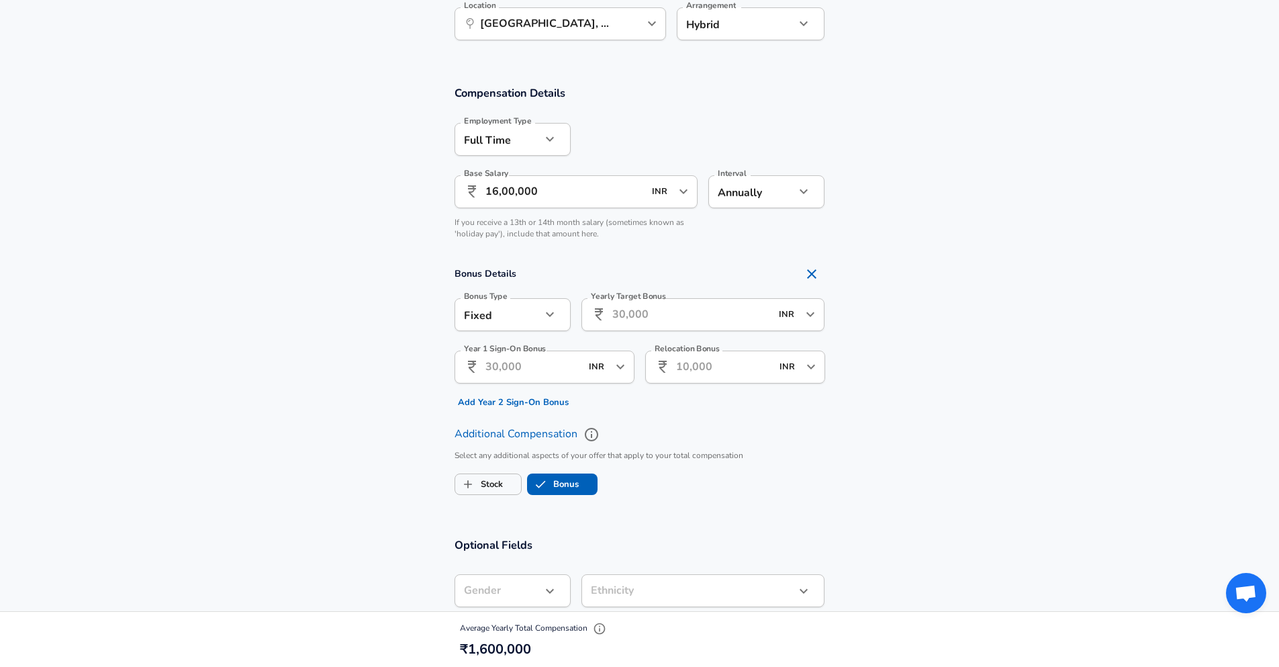
checkbox input "true"
click at [559, 314] on button "button" at bounding box center [550, 314] width 23 height 23
click at [558, 314] on div at bounding box center [644, 333] width 1289 height 667
click at [722, 318] on input "Yearly Target Bonus" at bounding box center [691, 314] width 159 height 33
click at [808, 312] on icon "Open" at bounding box center [810, 314] width 16 height 16
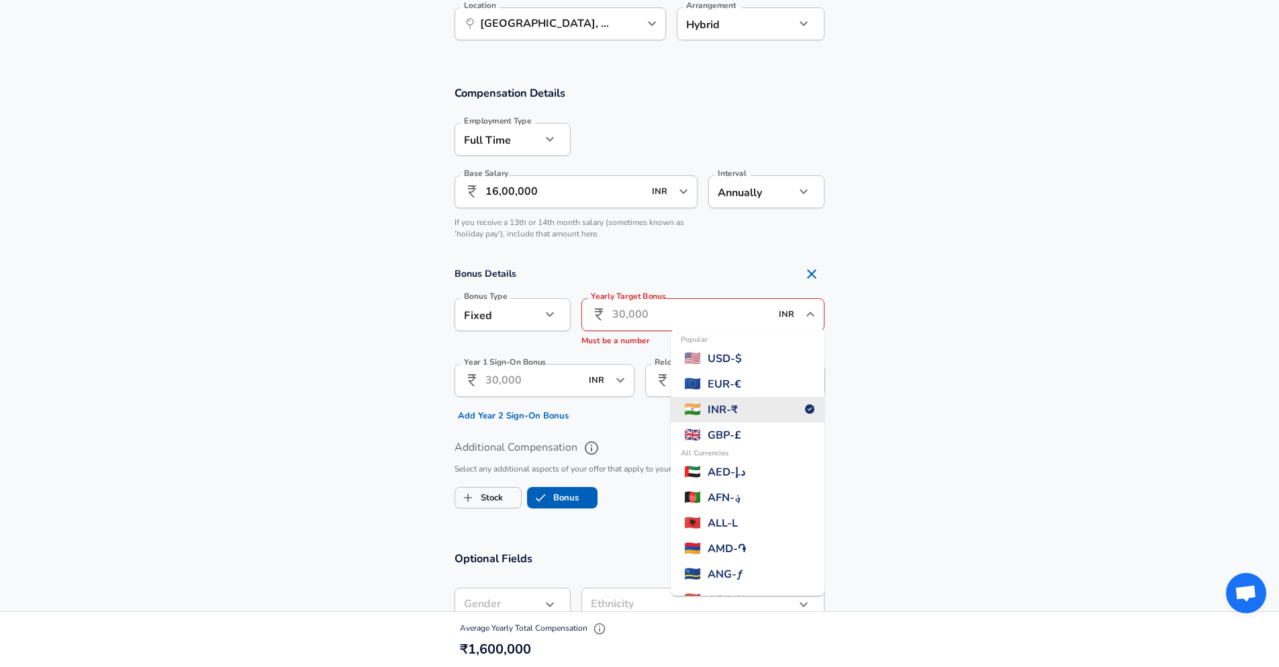
click at [808, 312] on icon "Close" at bounding box center [810, 314] width 16 height 16
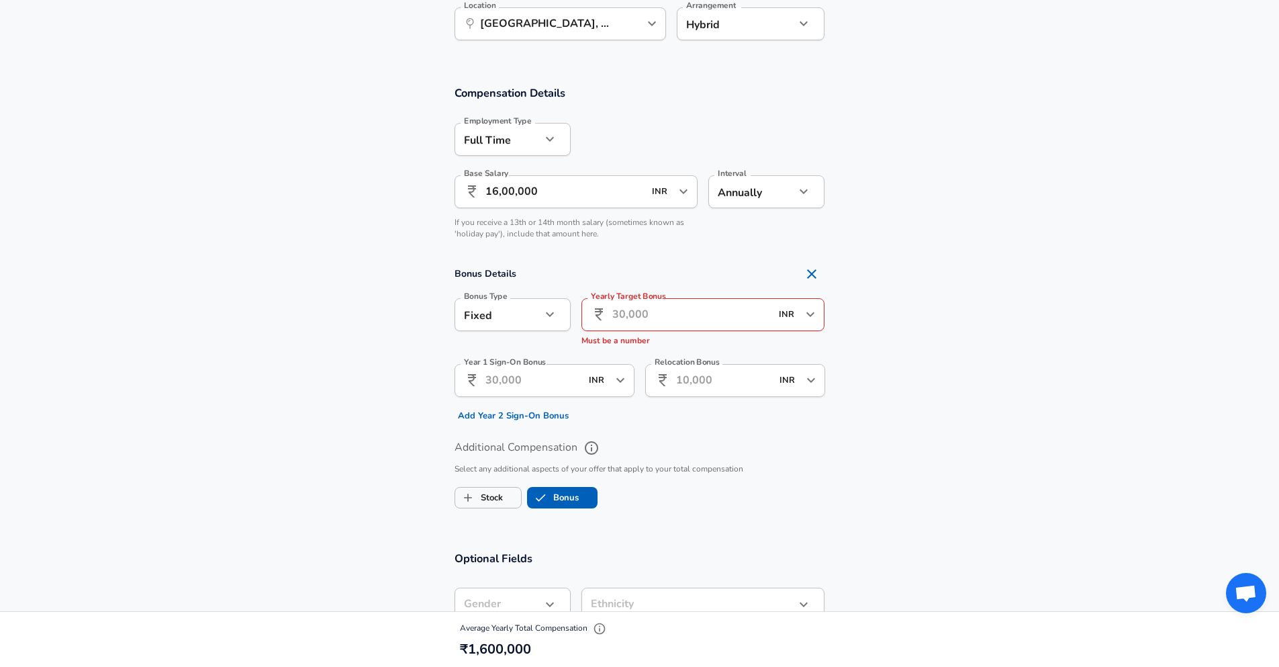
click at [952, 339] on section "Bonus Details Bonus Type Fixed fixed Bonus Type Yearly Target Bonus ​ INR ​ Yea…" at bounding box center [639, 344] width 1279 height 166
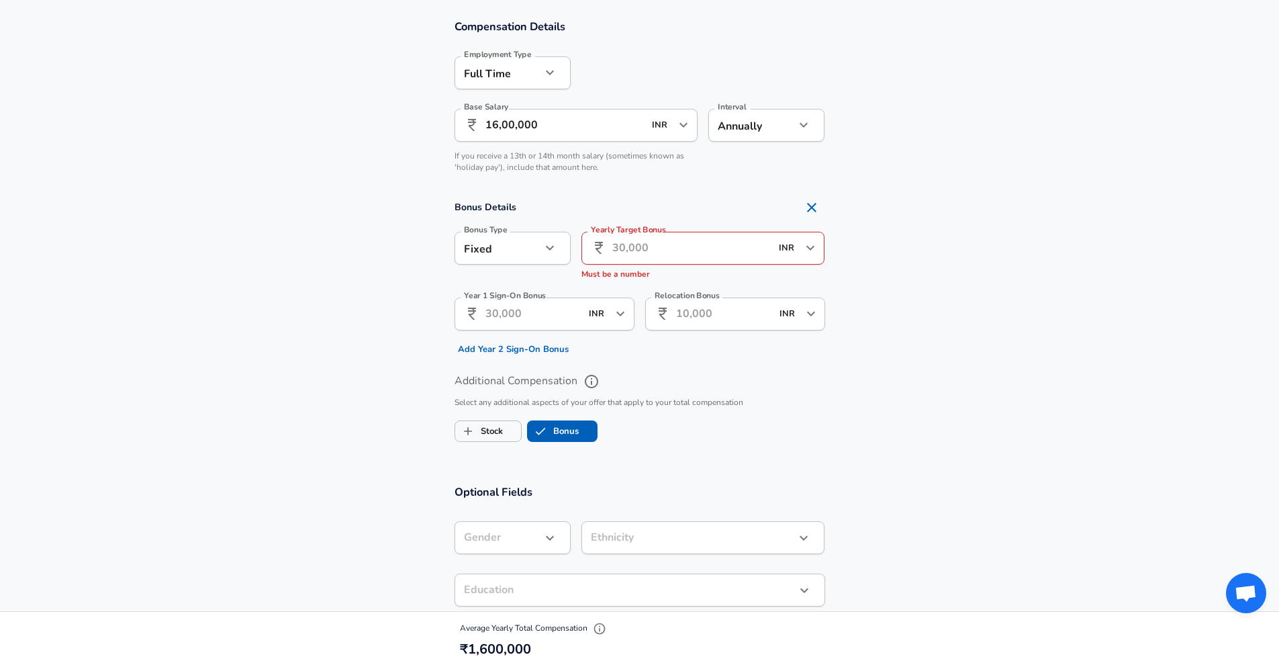
scroll to position [833, 0]
click at [787, 382] on label "Additional Compensation" at bounding box center [640, 380] width 371 height 23
click at [603, 382] on button "Additional Compensation" at bounding box center [591, 380] width 23 height 23
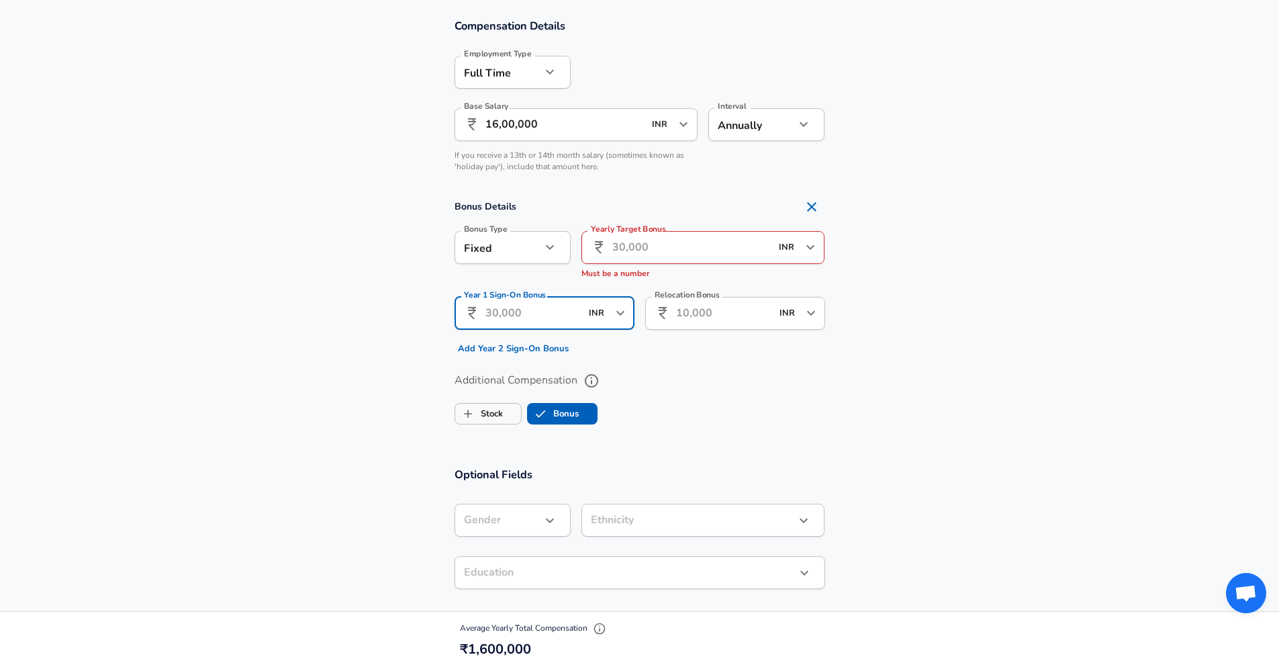
click at [544, 312] on input "Year 1 Sign-On Bonus" at bounding box center [532, 313] width 95 height 33
type input "3,50,000"
click at [519, 349] on button "Add Year 2 Sign-On Bonus" at bounding box center [514, 348] width 118 height 21
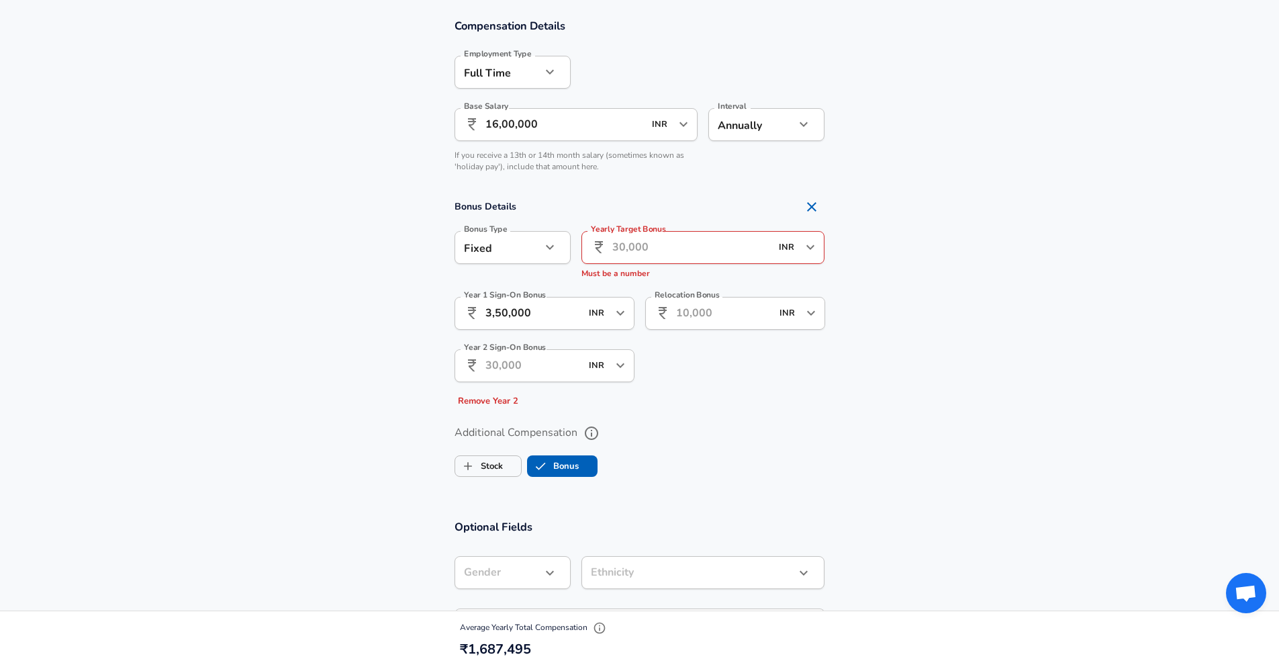
click at [517, 369] on input "Year 2 Sign-On Bonus" at bounding box center [532, 365] width 95 height 33
click at [809, 247] on icon "Open" at bounding box center [810, 247] width 8 height 5
type input "3,50,000"
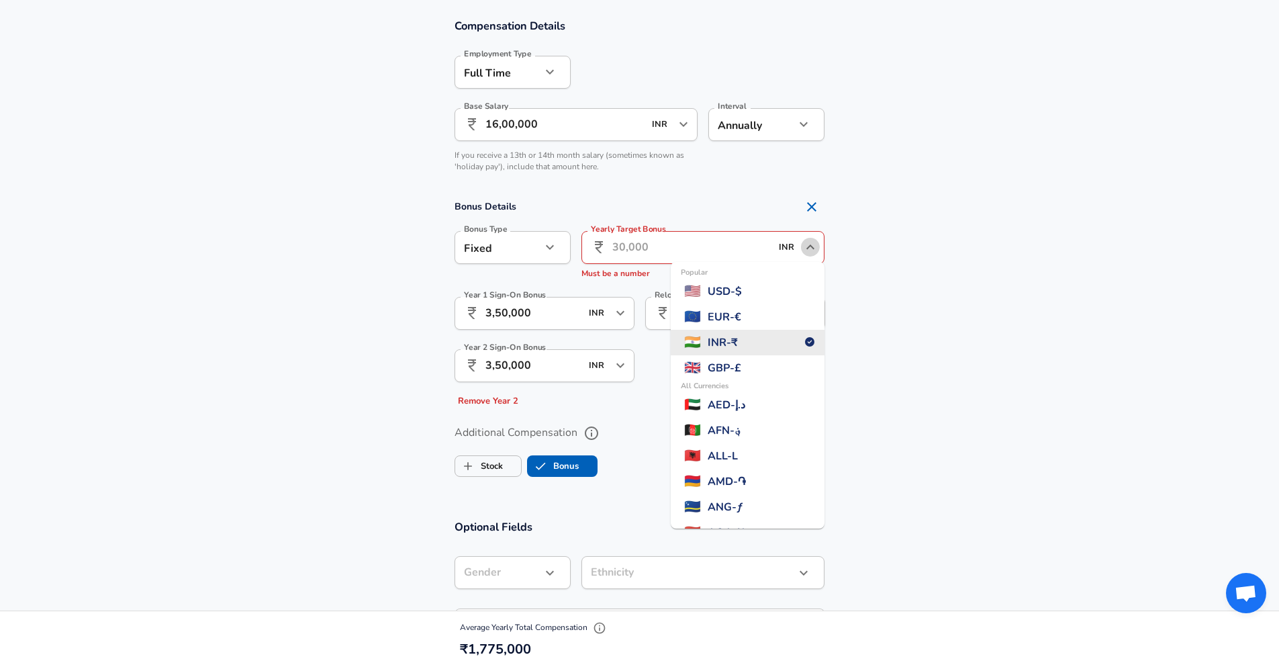
click at [809, 247] on icon "Close" at bounding box center [810, 246] width 8 height 5
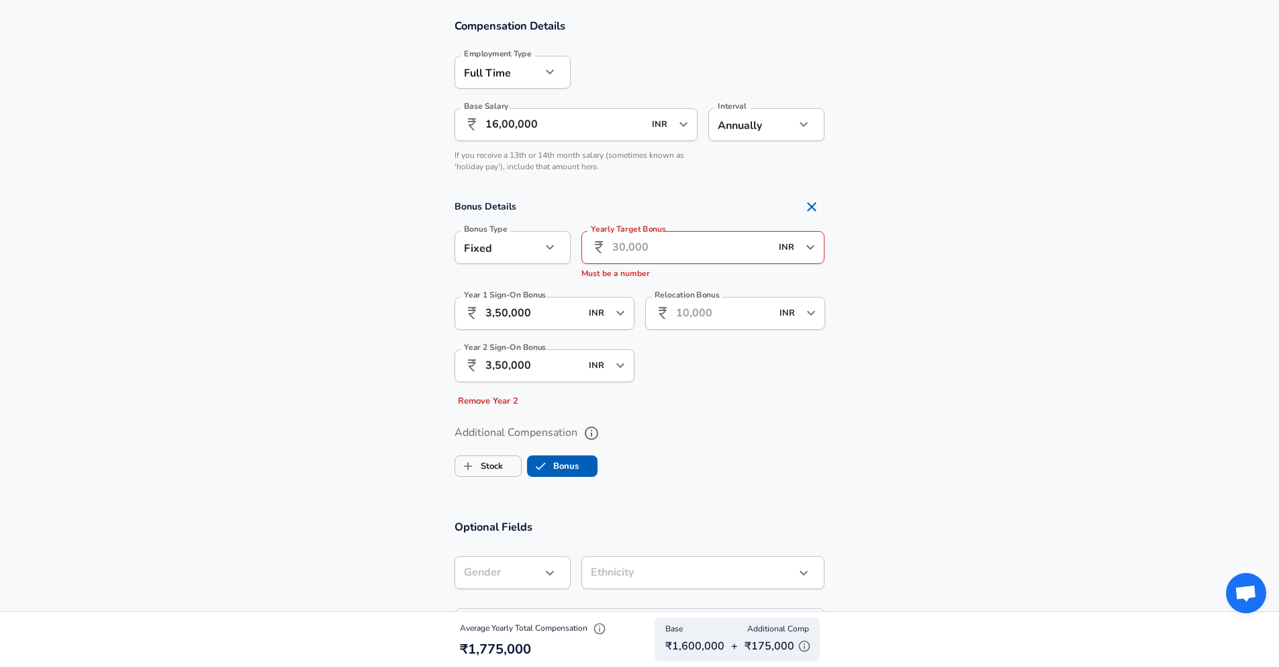
click at [669, 249] on input "Yearly Target Bonus" at bounding box center [691, 247] width 159 height 33
click at [546, 244] on icon "button" at bounding box center [550, 247] width 16 height 16
click at [510, 296] on li "Percentage" at bounding box center [513, 299] width 116 height 20
type input "percentage"
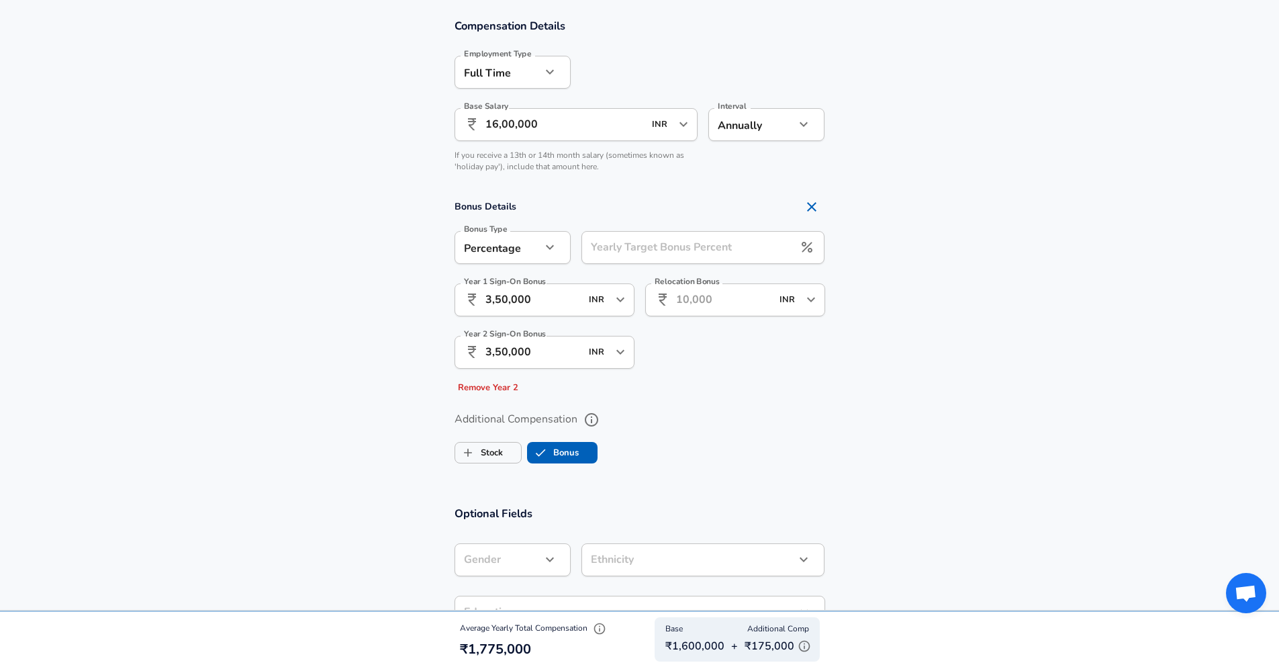
click at [622, 254] on input "Yearly Target Bonus Percent" at bounding box center [687, 247] width 213 height 33
type input "8"
click at [1019, 284] on section "Bonus Details Bonus Type Percentage percentage Bonus Type Yearly Target Bonus P…" at bounding box center [639, 295] width 1279 height 205
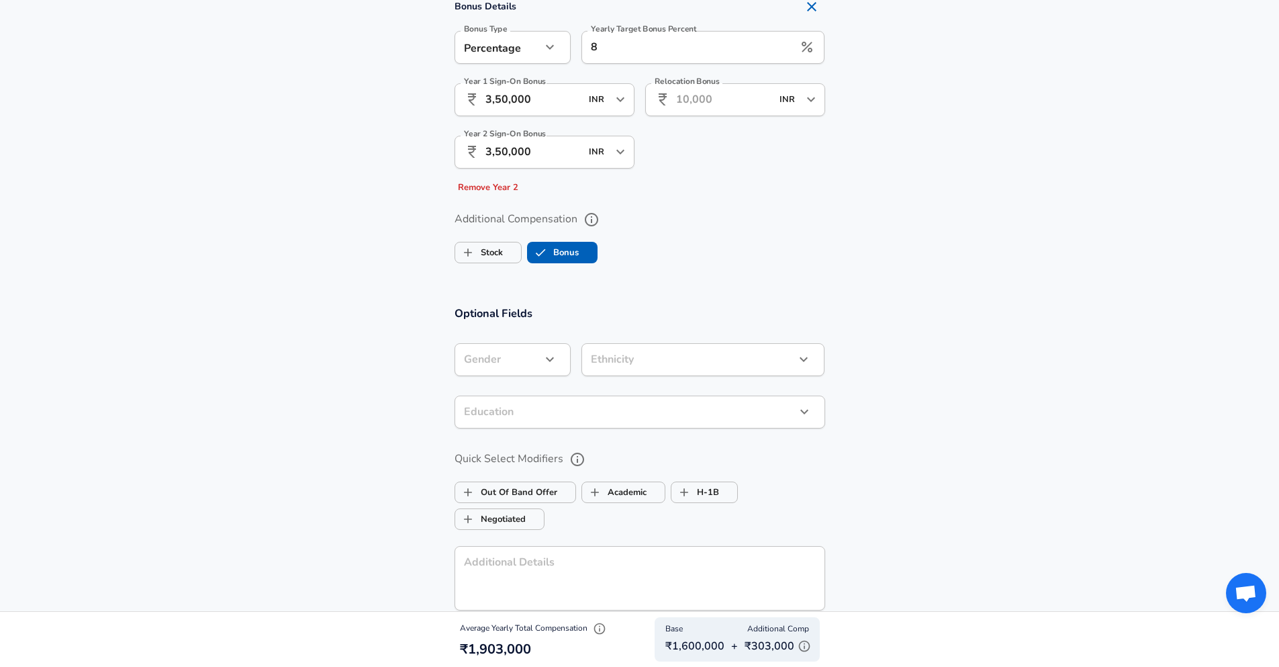
scroll to position [1034, 0]
click at [553, 360] on icon "button" at bounding box center [550, 358] width 16 height 16
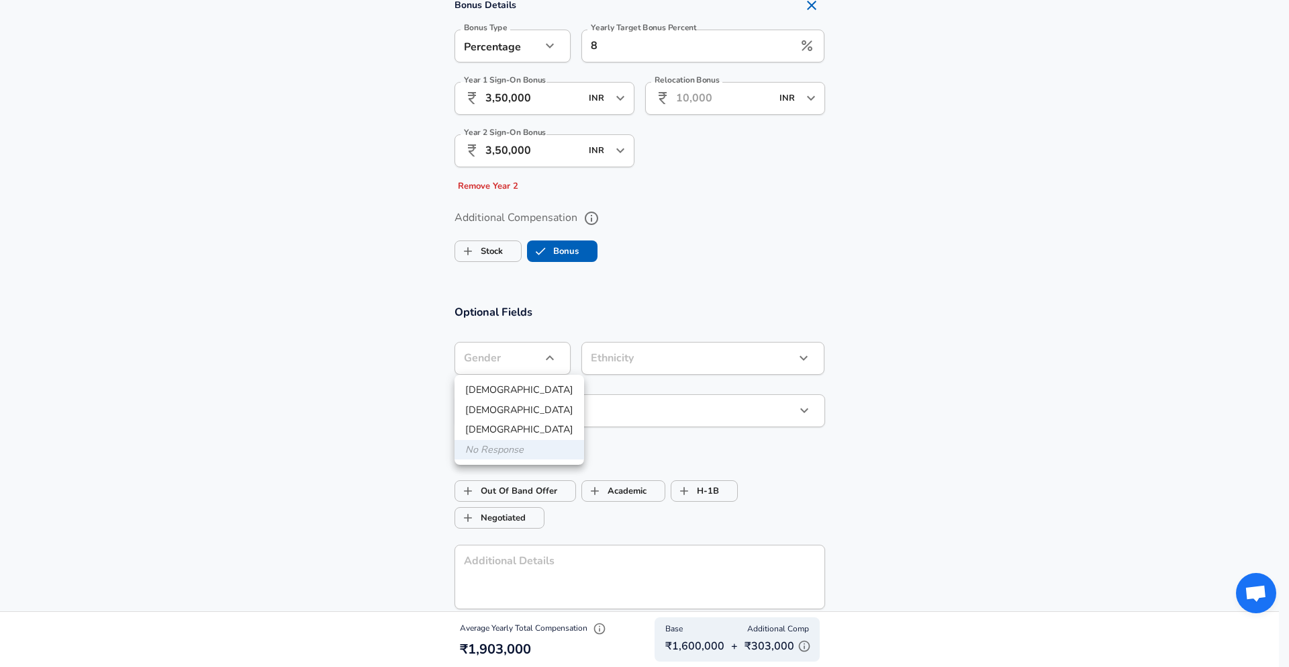
click at [529, 394] on li "Male" at bounding box center [520, 390] width 130 height 20
type input "male"
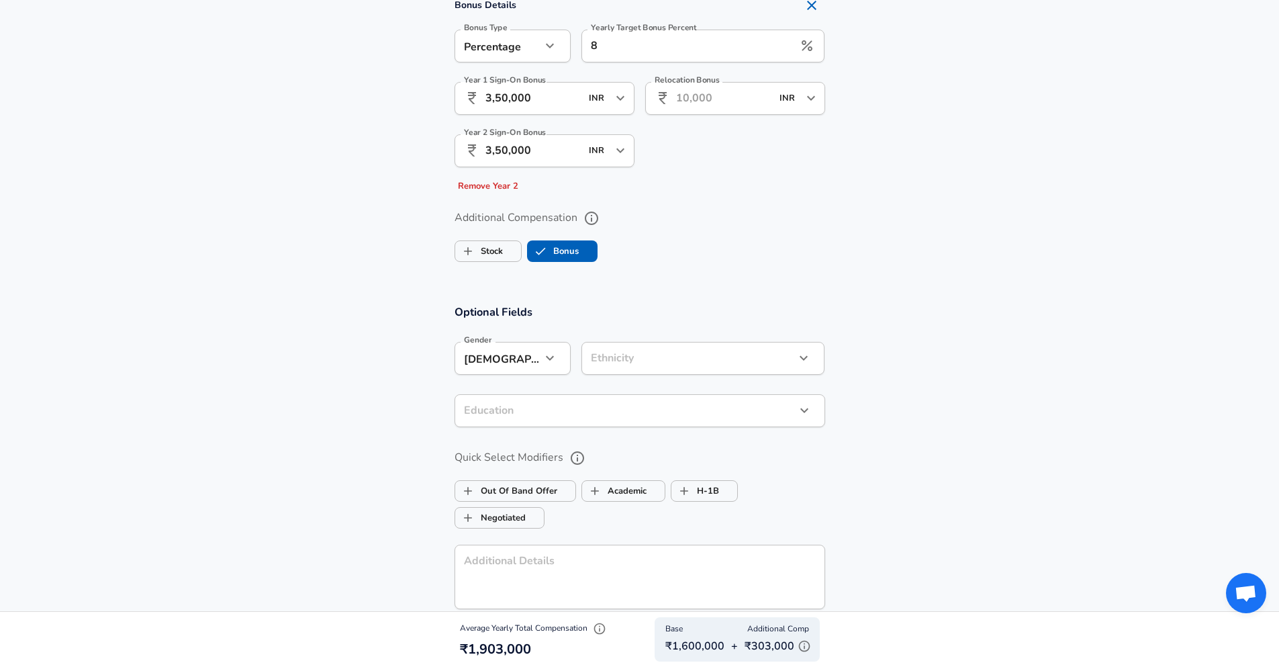
click at [560, 355] on button "button" at bounding box center [550, 357] width 23 height 23
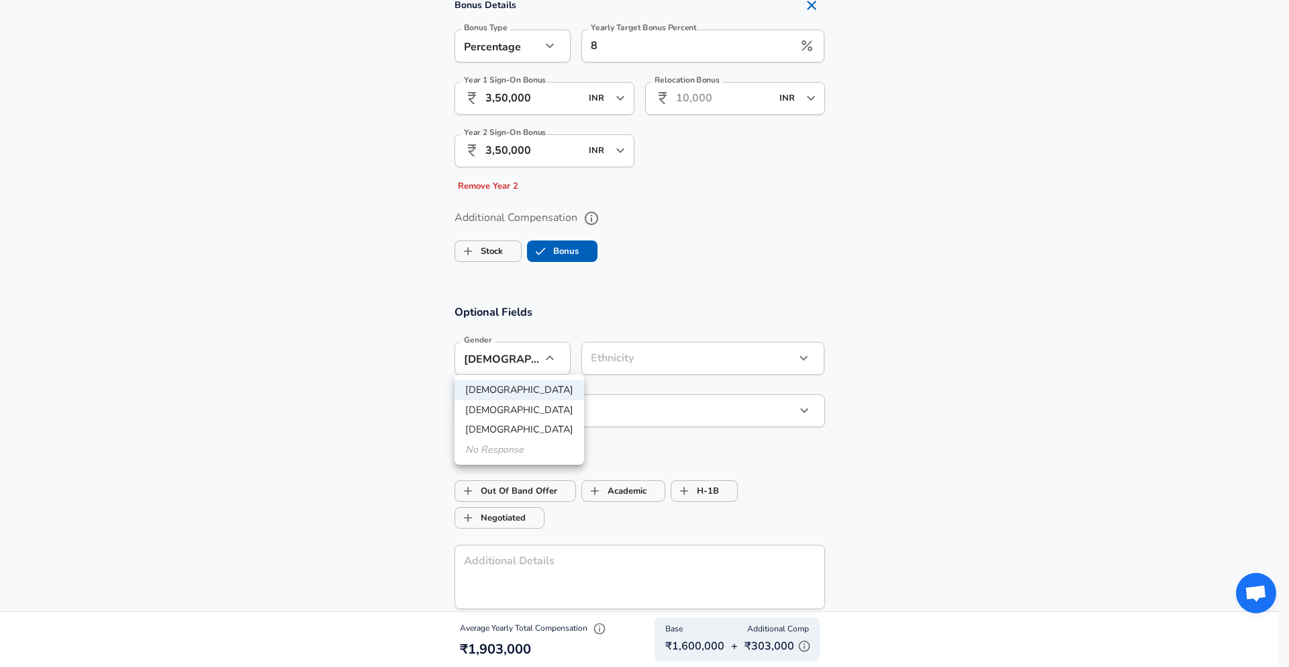
click at [518, 451] on li "No Response" at bounding box center [520, 450] width 130 height 20
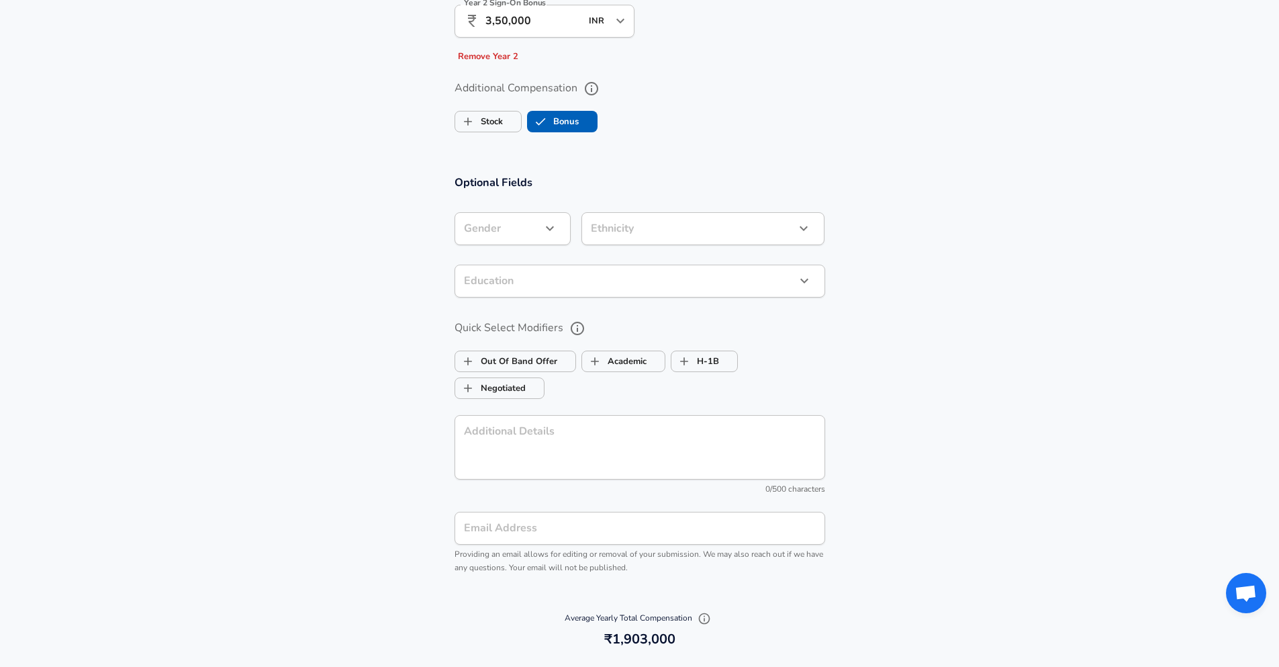
scroll to position [1370, 0]
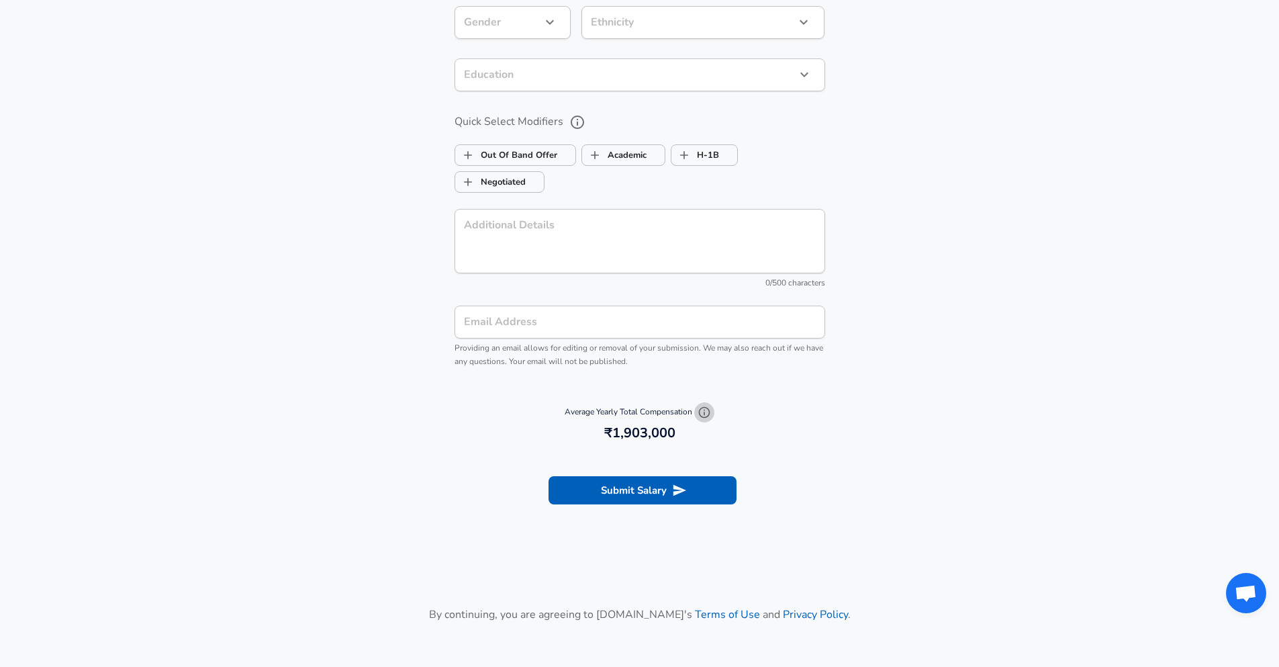
click at [704, 414] on icon "button" at bounding box center [704, 412] width 13 height 13
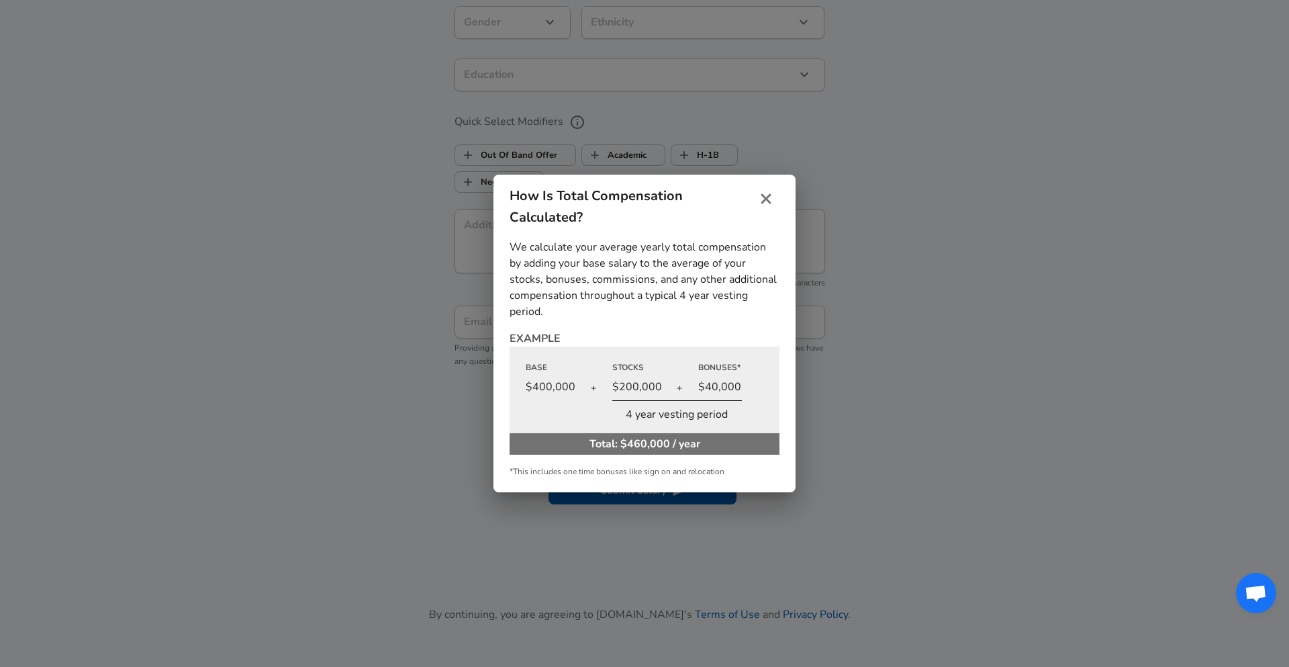
click at [769, 195] on icon "close" at bounding box center [766, 199] width 10 height 10
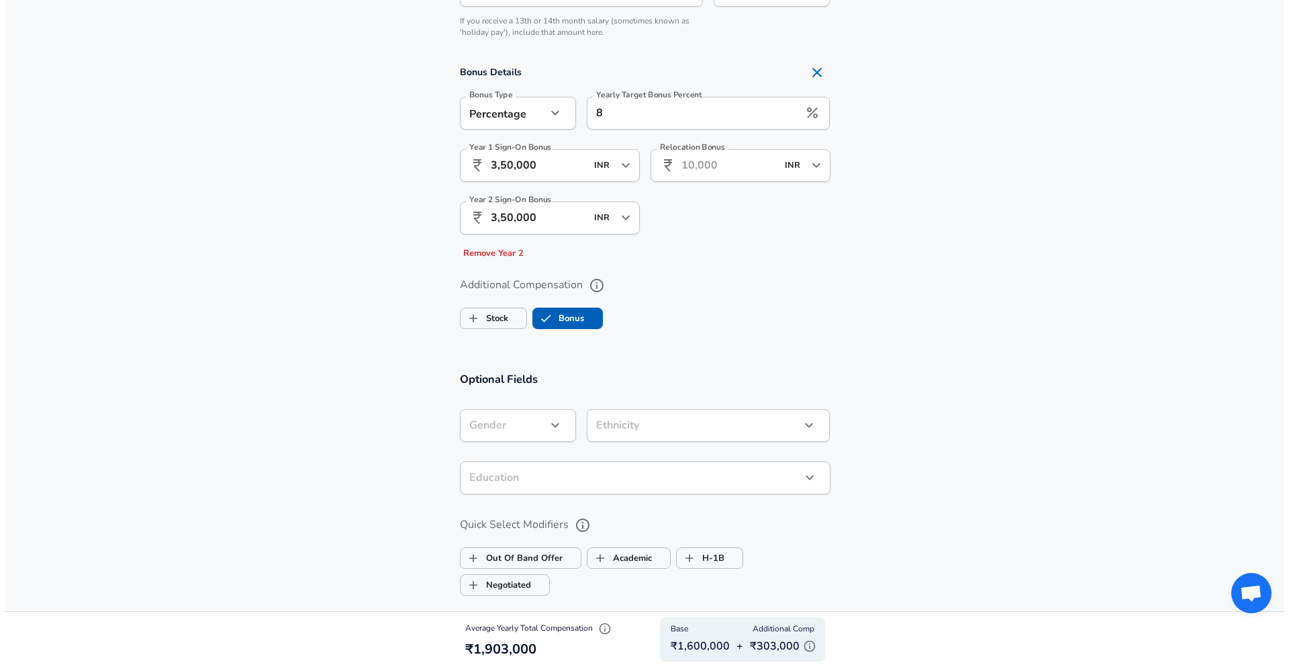
scroll to position [1437, 0]
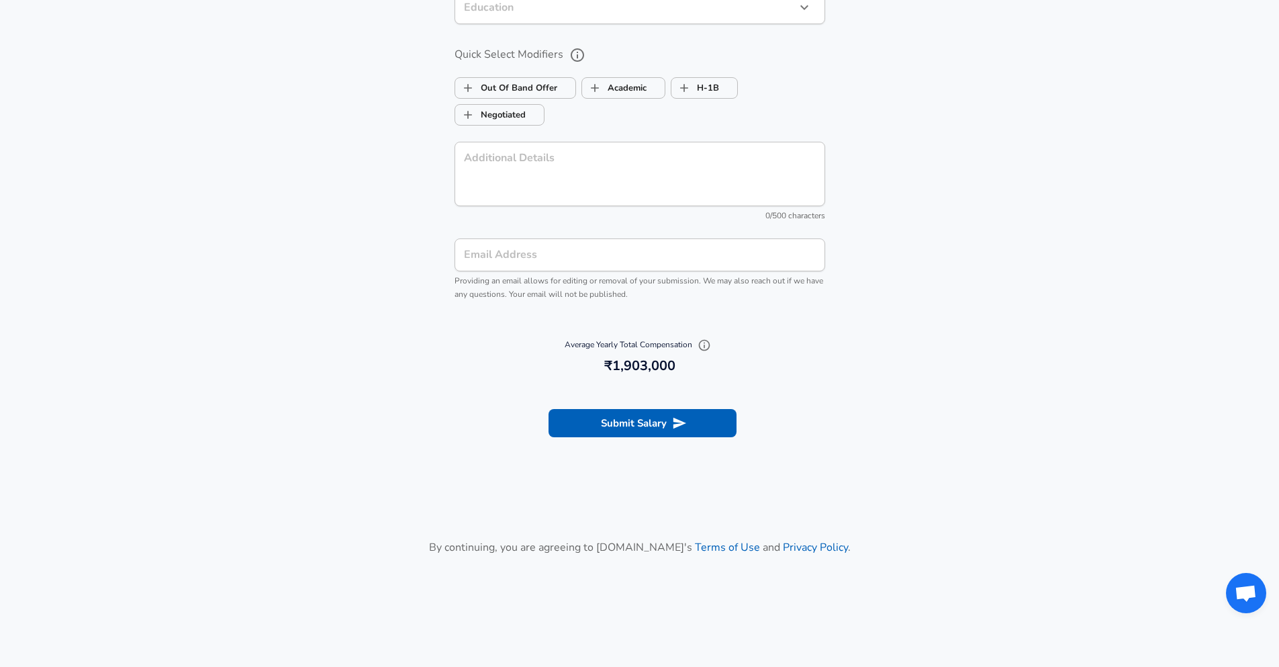
click at [688, 428] on button "Submit Salary" at bounding box center [643, 423] width 188 height 28
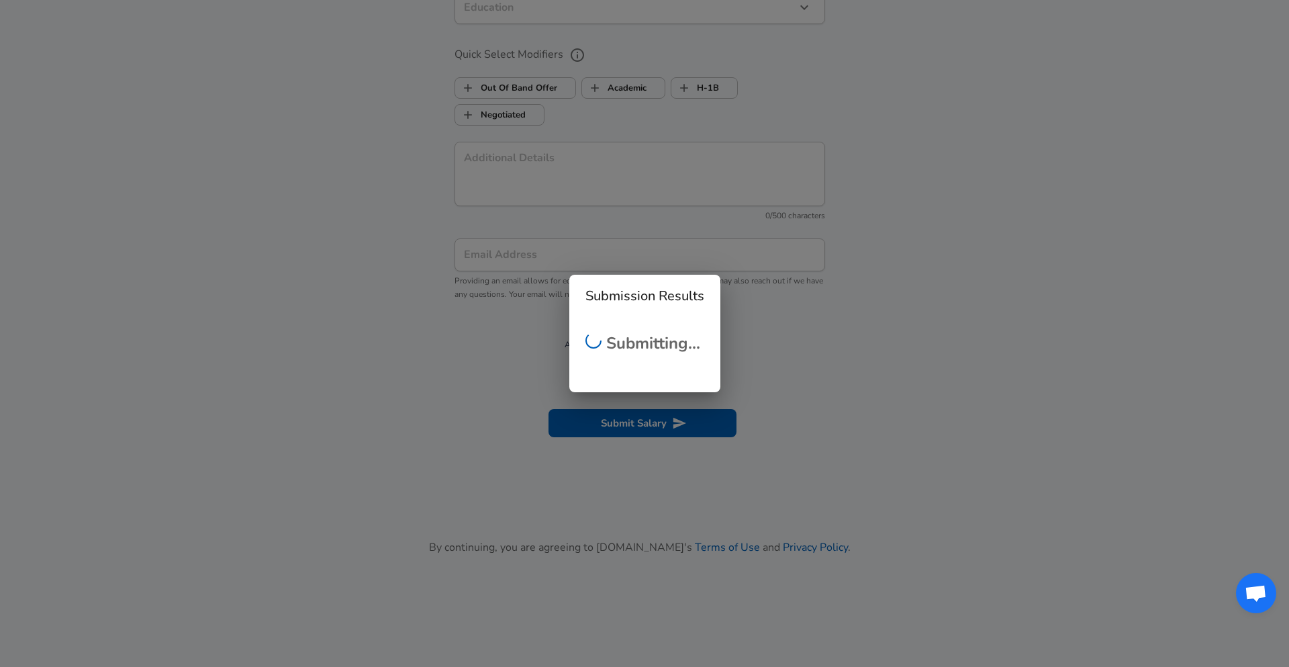
checkbox input "false"
